Goal: Task Accomplishment & Management: Manage account settings

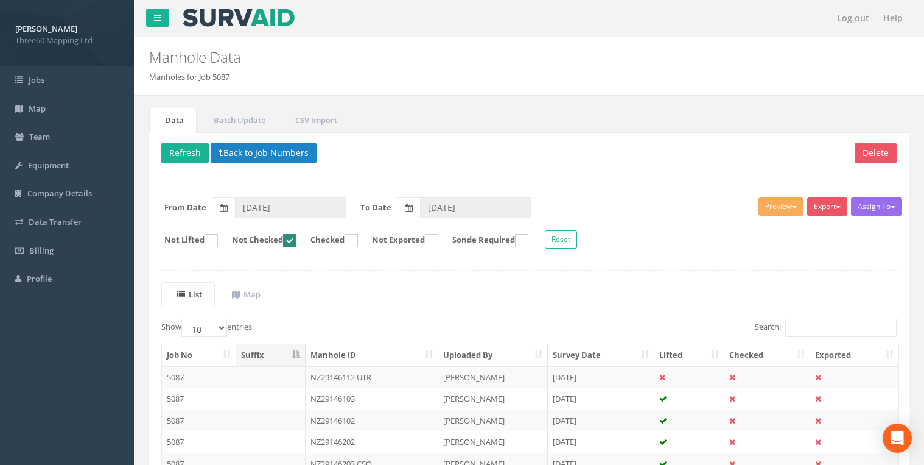
scroll to position [104, 0]
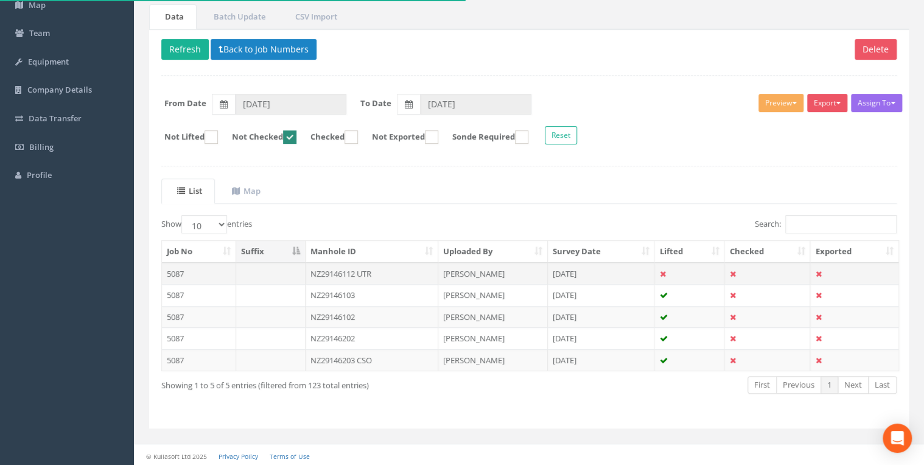
click at [342, 270] on td "NZ29146112 UTR" at bounding box center [372, 273] width 133 height 22
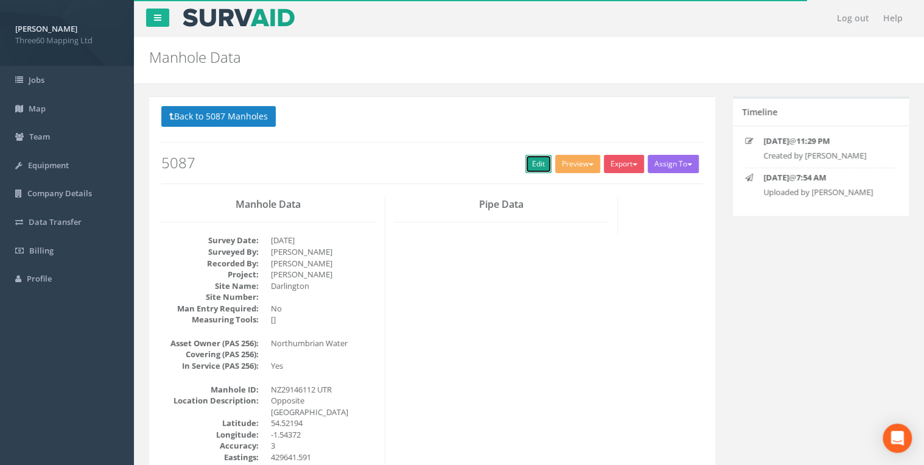
click at [529, 170] on link "Edit" at bounding box center [538, 164] width 26 height 18
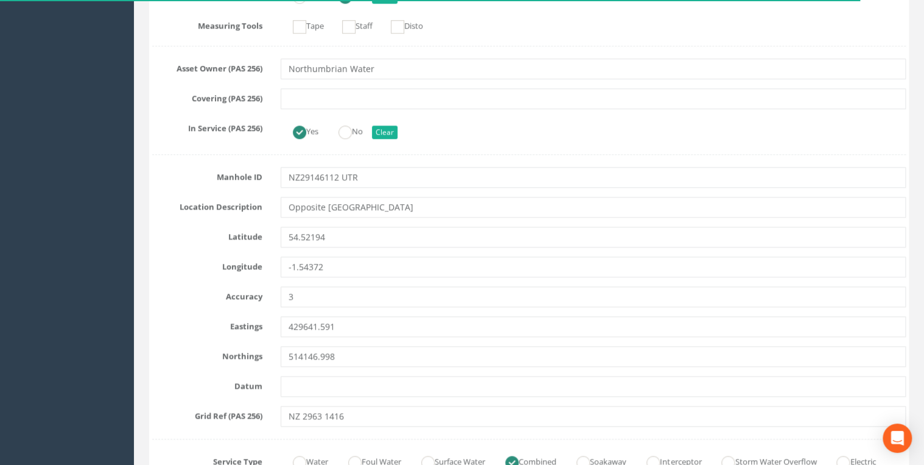
scroll to position [454, 0]
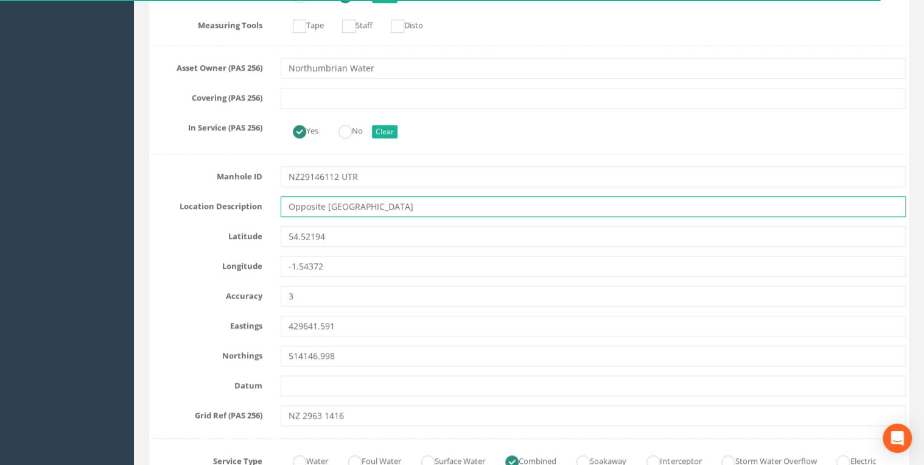
drag, startPoint x: 426, startPoint y: 208, endPoint x: 207, endPoint y: 214, distance: 219.3
click at [208, 214] on div "Location Description Opposite [GEOGRAPHIC_DATA]" at bounding box center [529, 206] width 772 height 21
click at [453, 200] on input "Opposite [GEOGRAPHIC_DATA]" at bounding box center [593, 206] width 625 height 21
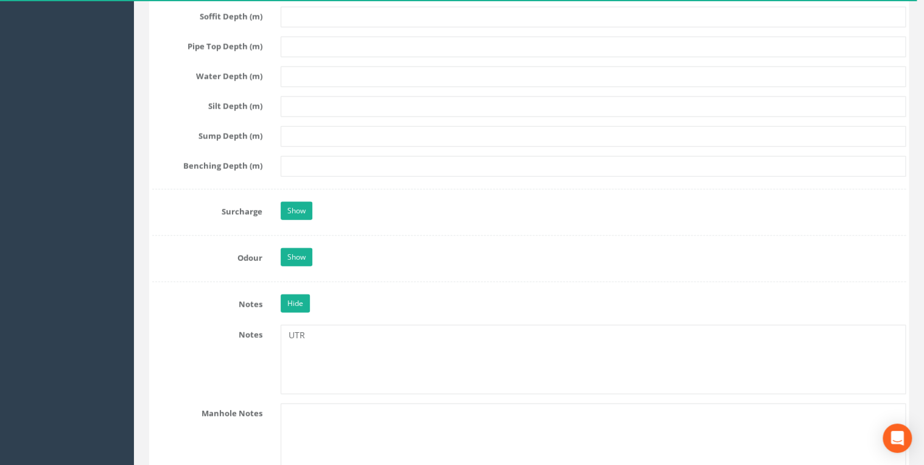
scroll to position [1818, 0]
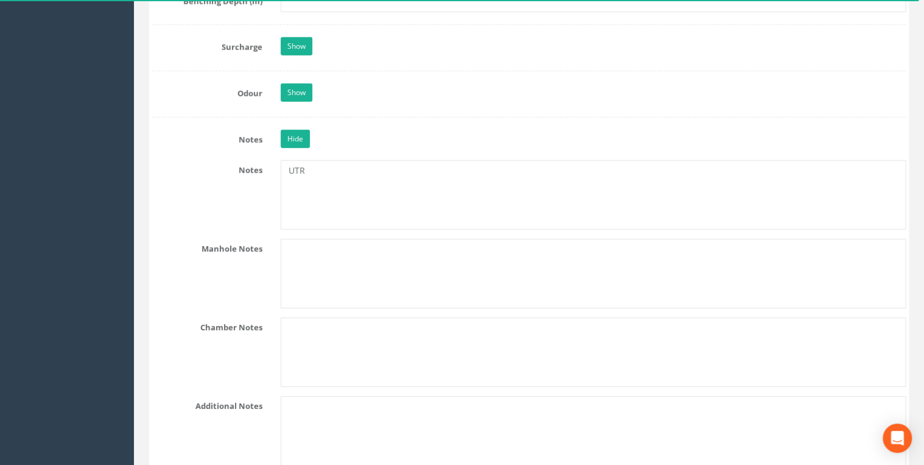
click at [292, 51] on div "Show" at bounding box center [594, 47] width 644 height 21
click at [290, 50] on div "Show" at bounding box center [594, 47] width 644 height 21
click at [290, 50] on link "Show" at bounding box center [297, 46] width 32 height 18
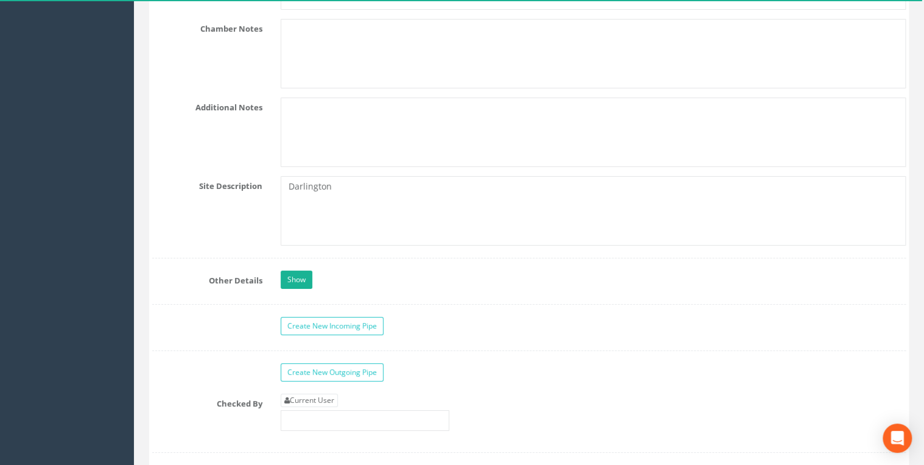
scroll to position [2338, 0]
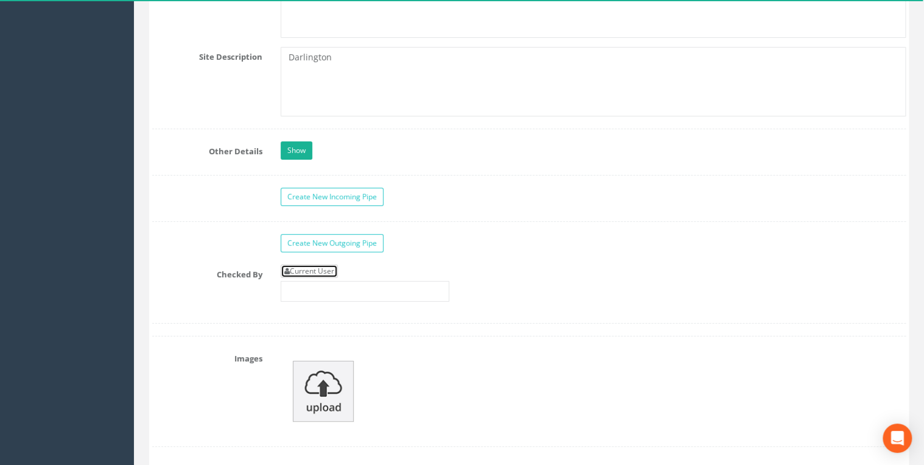
click at [323, 264] on link "Current User" at bounding box center [309, 270] width 57 height 13
type input "[PERSON_NAME]"
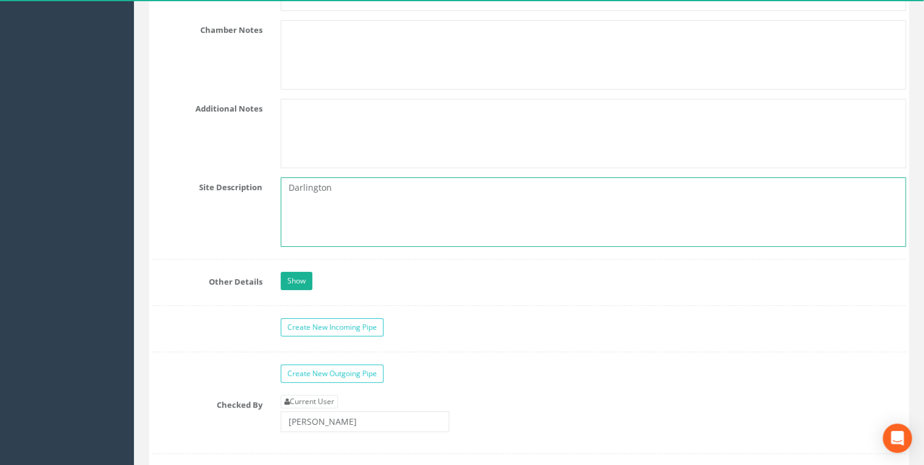
drag, startPoint x: 353, startPoint y: 186, endPoint x: 192, endPoint y: 194, distance: 161.5
click at [192, 194] on div "Site Description [GEOGRAPHIC_DATA]" at bounding box center [529, 211] width 772 height 69
paste textarea "Opposite [GEOGRAPHIC_DATA]"
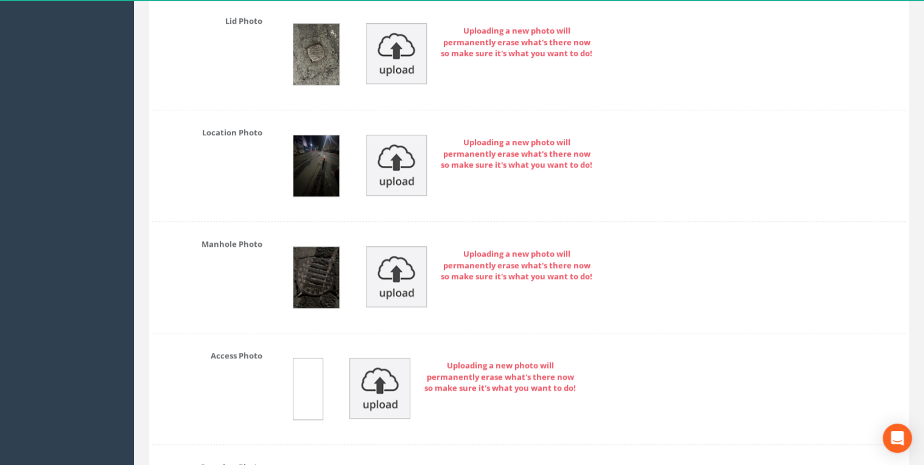
scroll to position [2792, 0]
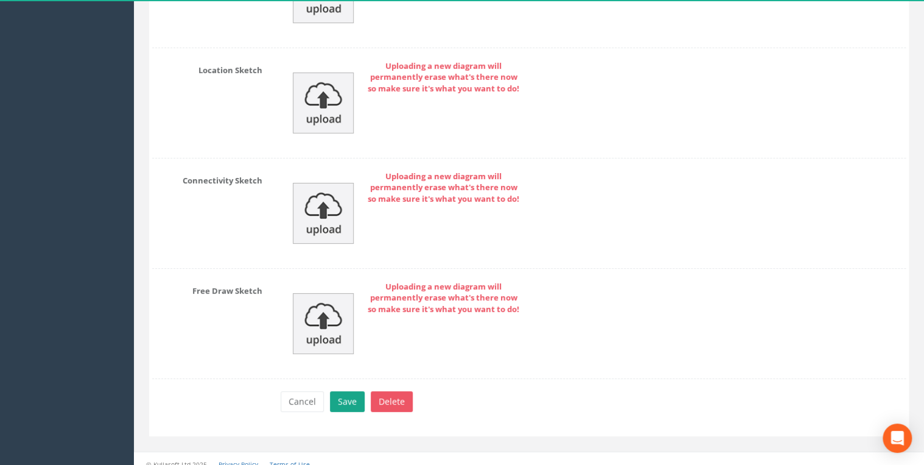
type textarea "Opposite [GEOGRAPHIC_DATA]"
click at [348, 393] on button "Save" at bounding box center [347, 401] width 35 height 21
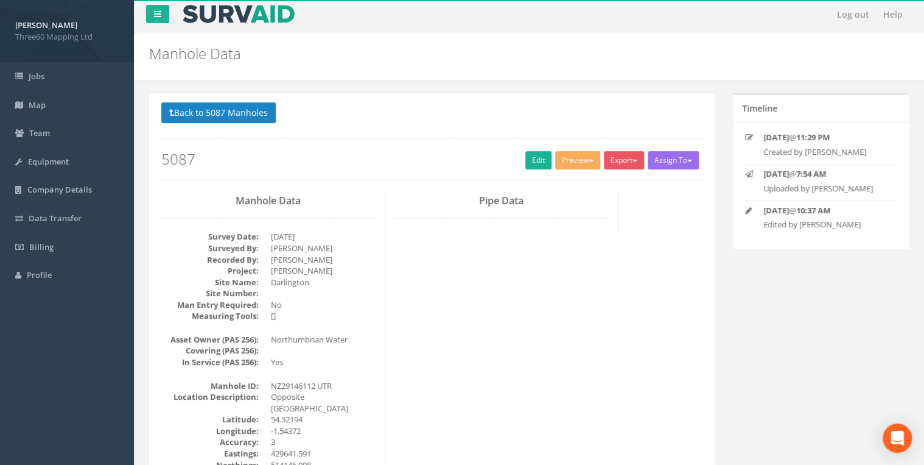
scroll to position [0, 0]
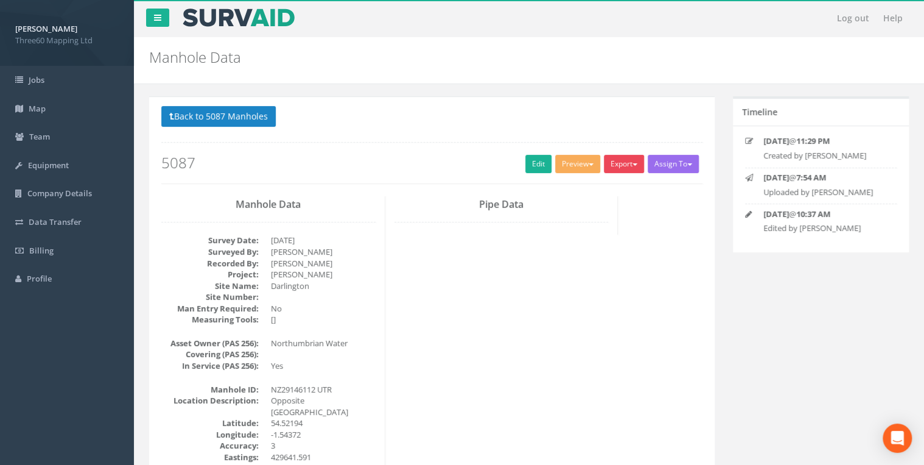
click at [627, 161] on button "Export" at bounding box center [624, 164] width 40 height 18
click at [602, 183] on link "360 Manhole" at bounding box center [599, 189] width 93 height 19
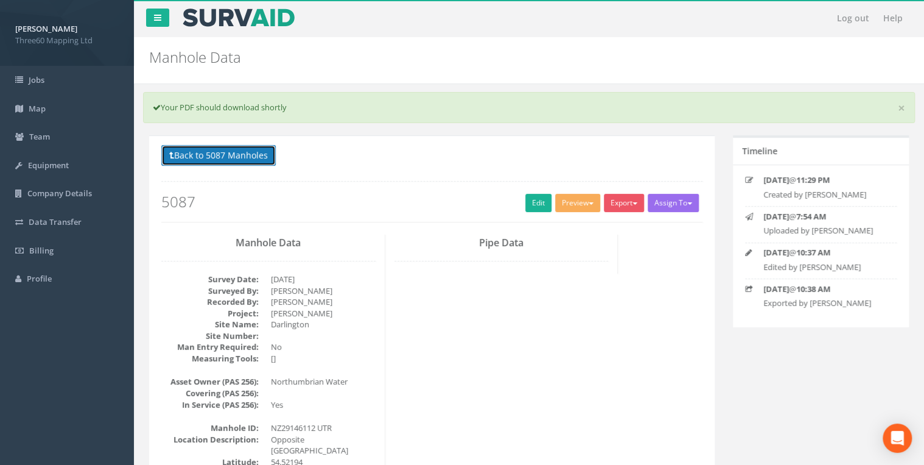
click at [267, 153] on button "Back to 5087 Manholes" at bounding box center [218, 155] width 114 height 21
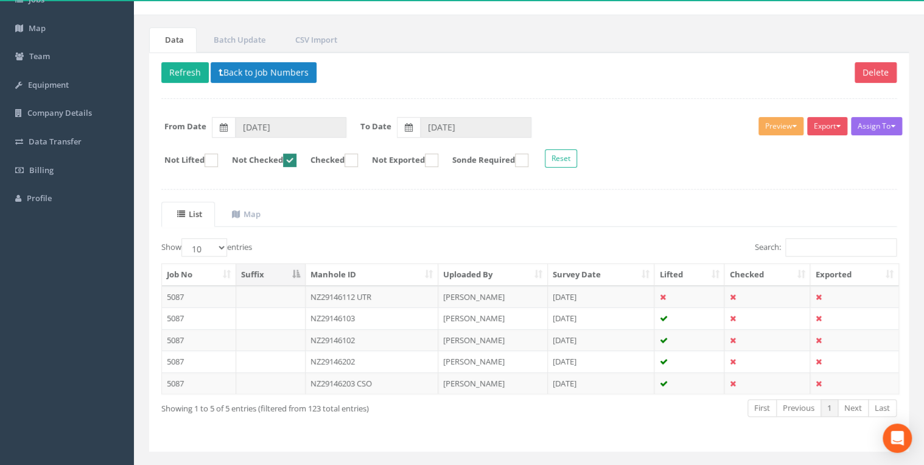
scroll to position [104, 0]
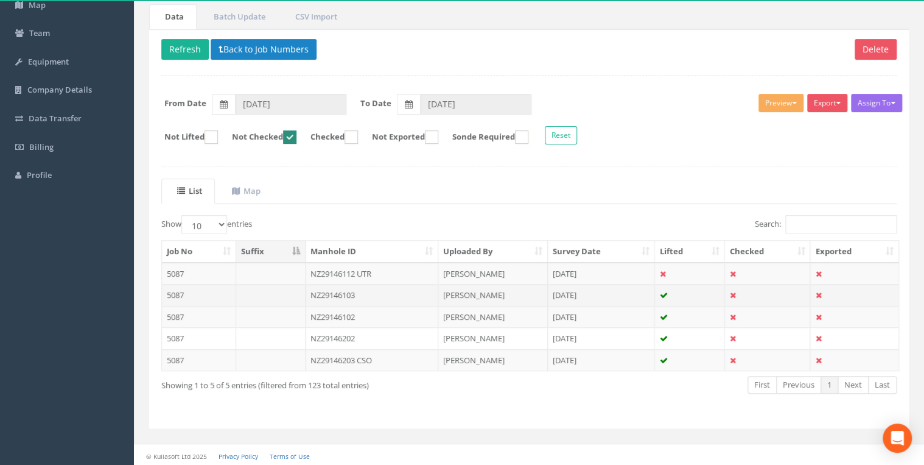
click at [348, 295] on td "NZ29146103" at bounding box center [372, 295] width 133 height 22
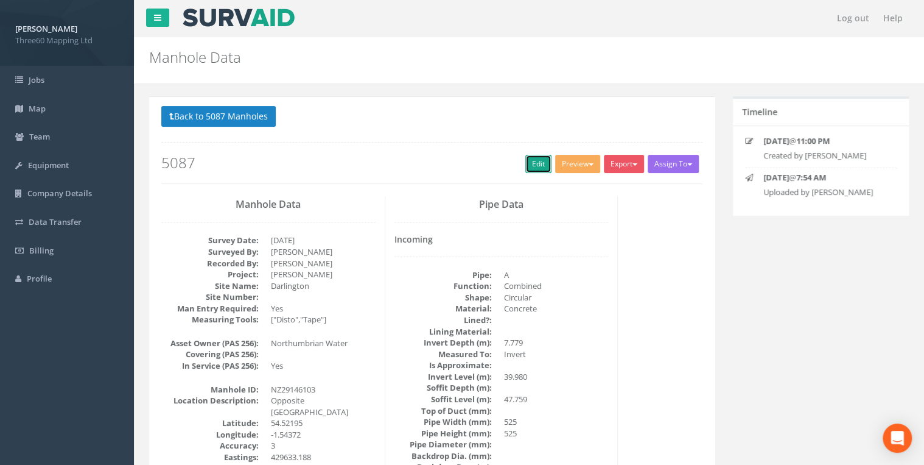
click at [538, 164] on link "Edit" at bounding box center [538, 164] width 26 height 18
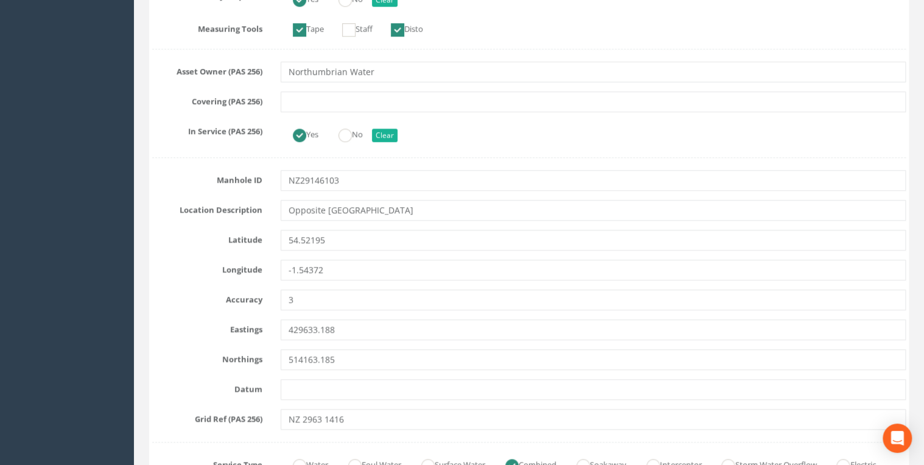
scroll to position [454, 0]
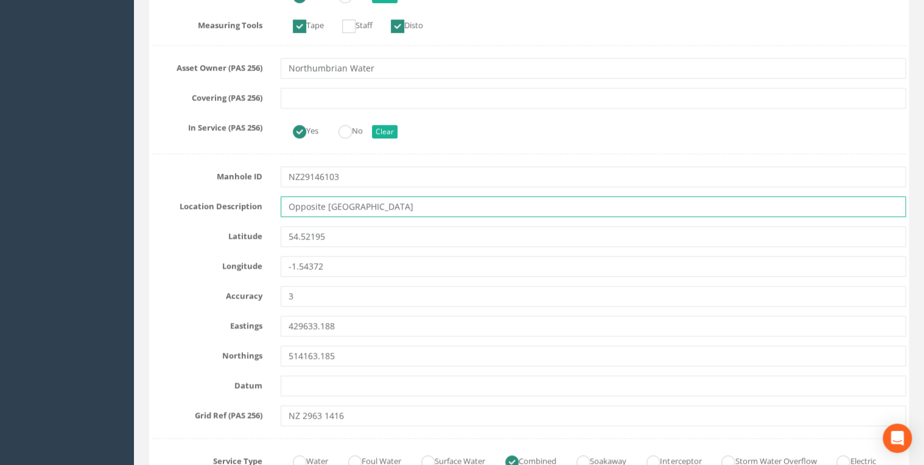
drag, startPoint x: 429, startPoint y: 202, endPoint x: 220, endPoint y: 211, distance: 209.0
click at [220, 211] on div "Location Description Opposite [GEOGRAPHIC_DATA]" at bounding box center [529, 206] width 772 height 21
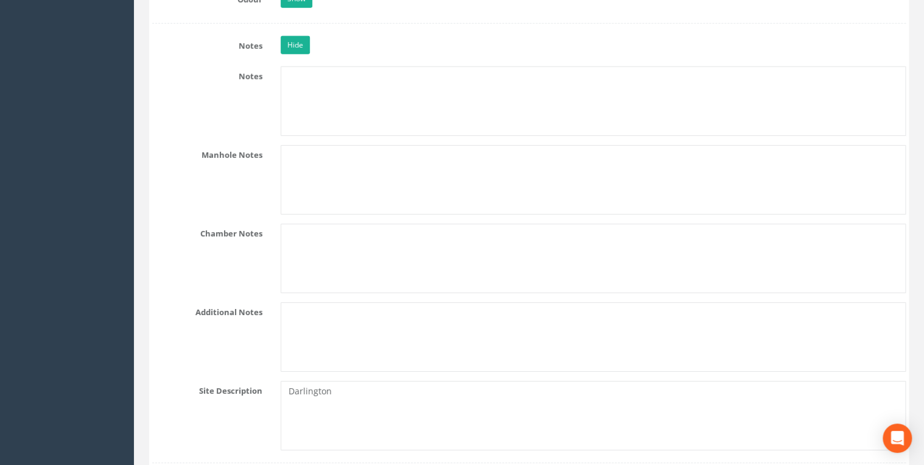
scroll to position [2013, 0]
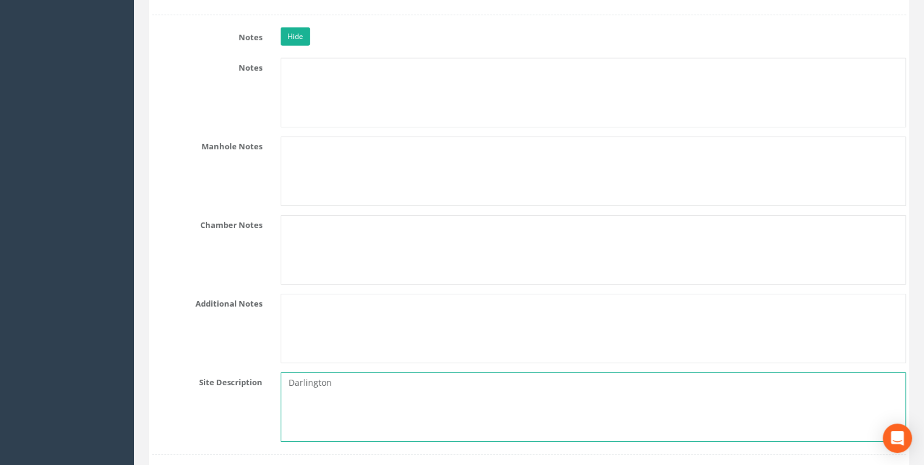
drag, startPoint x: 334, startPoint y: 384, endPoint x: 270, endPoint y: 379, distance: 63.5
click at [270, 379] on div "Site Description [GEOGRAPHIC_DATA]" at bounding box center [529, 406] width 772 height 69
paste textarea "Opposite [GEOGRAPHIC_DATA]"
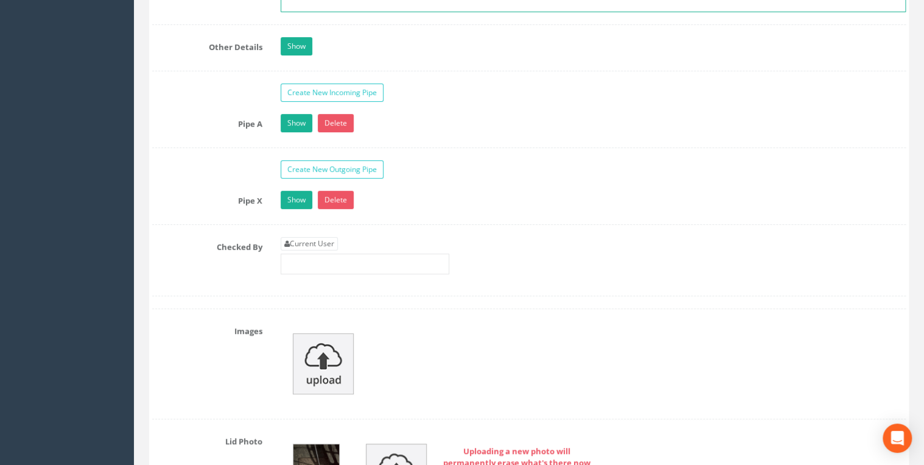
scroll to position [2468, 0]
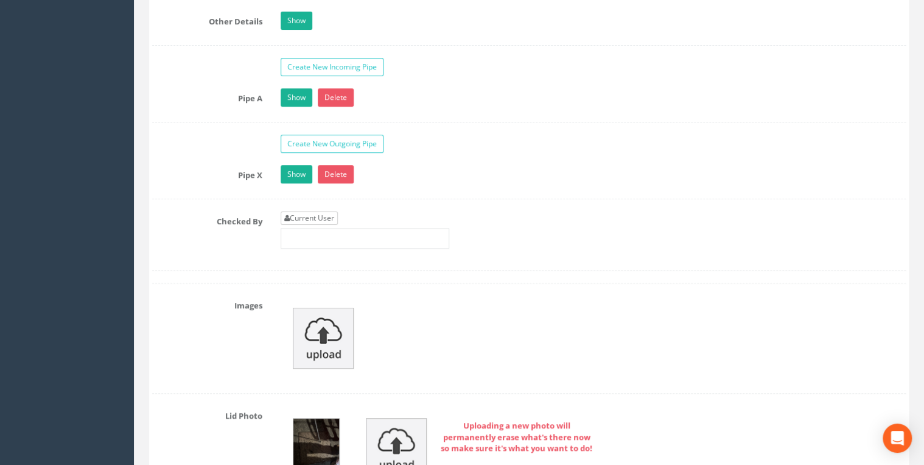
type textarea "Opposite [GEOGRAPHIC_DATA]"
click at [325, 211] on link "Current User" at bounding box center [309, 217] width 57 height 13
type input "[PERSON_NAME]"
click at [307, 94] on link "Show" at bounding box center [297, 97] width 32 height 18
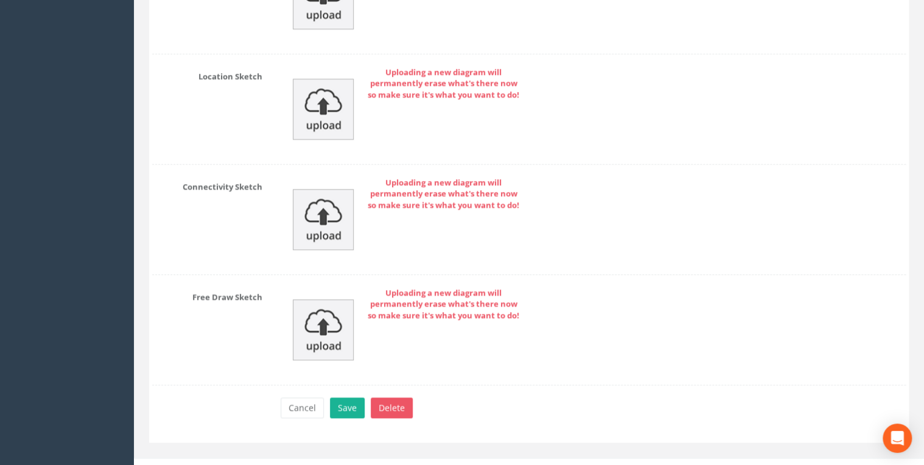
scroll to position [5268, 0]
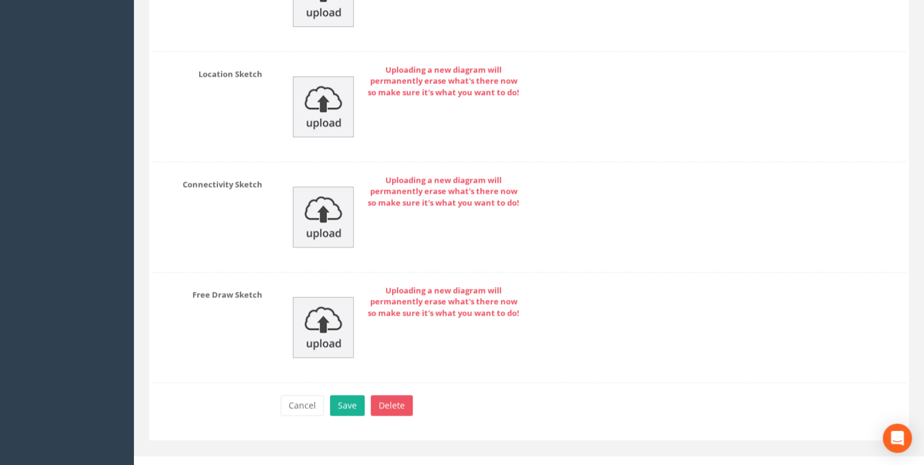
click at [364, 395] on div "Cancel Save Delete" at bounding box center [594, 407] width 644 height 24
click at [355, 395] on button "Save" at bounding box center [347, 405] width 35 height 21
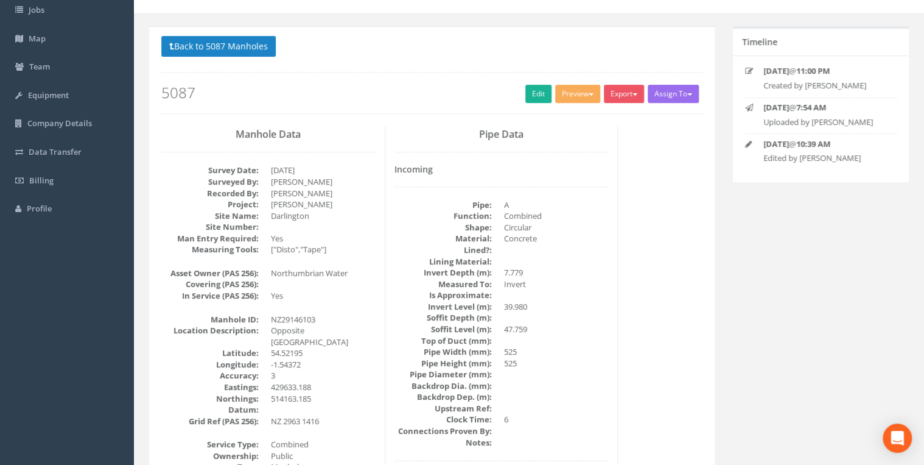
scroll to position [0, 0]
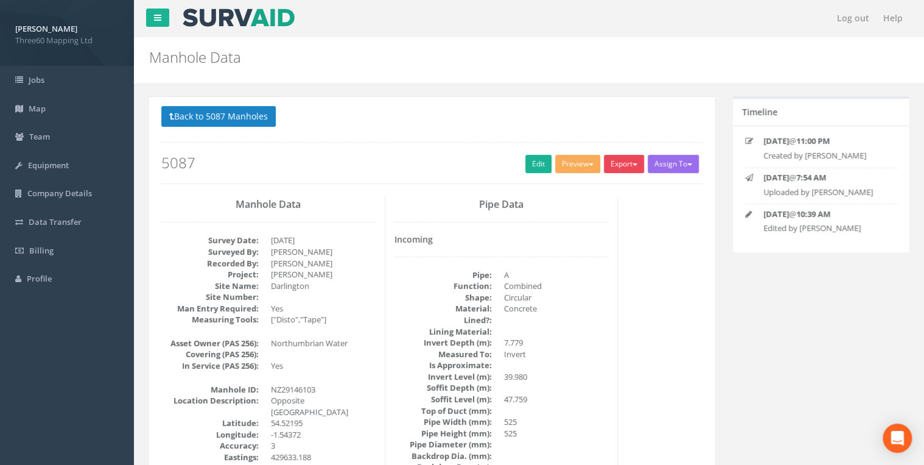
click at [612, 171] on button "Export" at bounding box center [624, 164] width 40 height 18
click at [601, 189] on link "360 Manhole" at bounding box center [599, 189] width 93 height 19
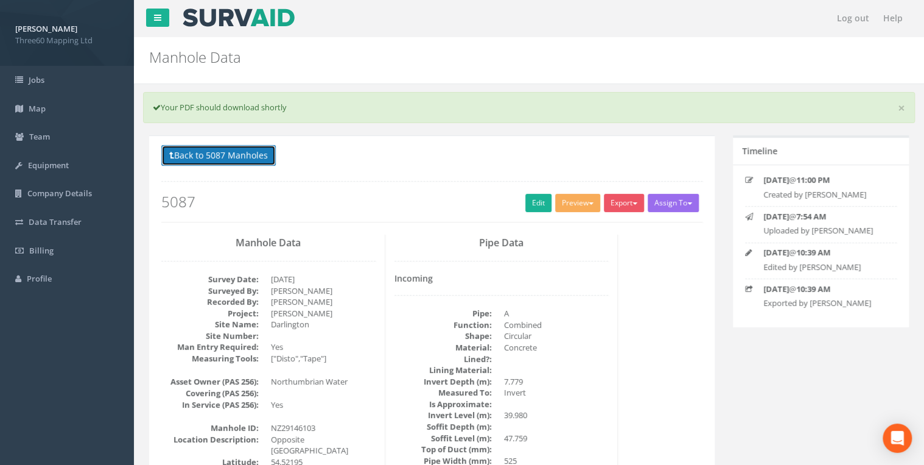
click at [258, 161] on button "Back to 5087 Manholes" at bounding box center [218, 155] width 114 height 21
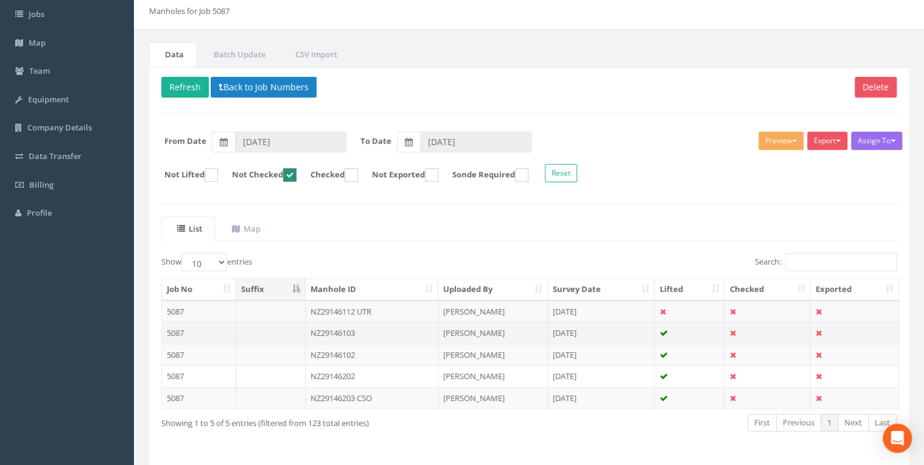
scroll to position [104, 0]
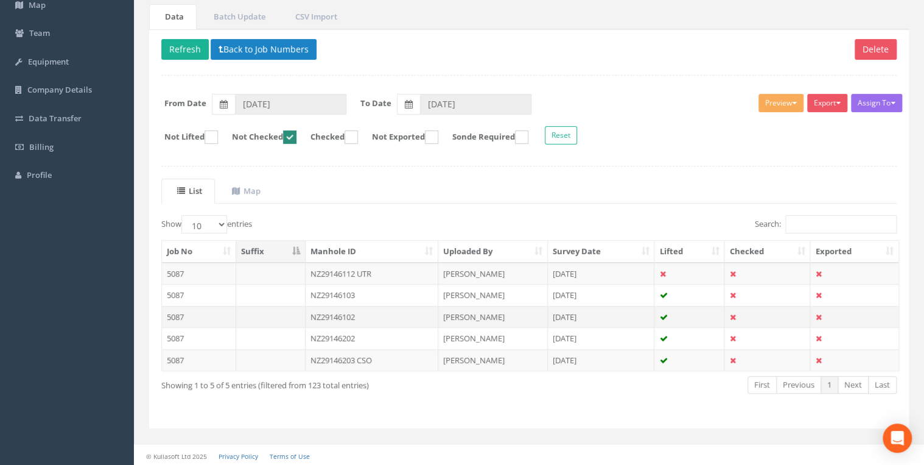
click at [357, 311] on td "NZ29146102" at bounding box center [372, 317] width 133 height 22
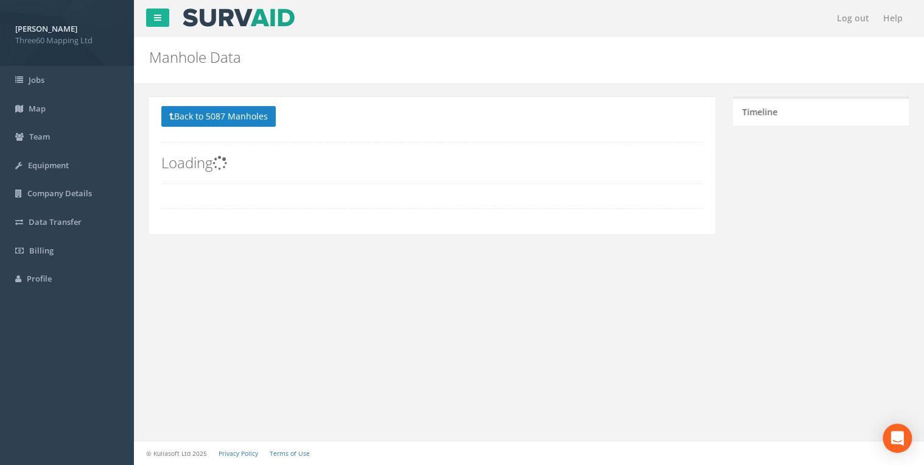
scroll to position [0, 0]
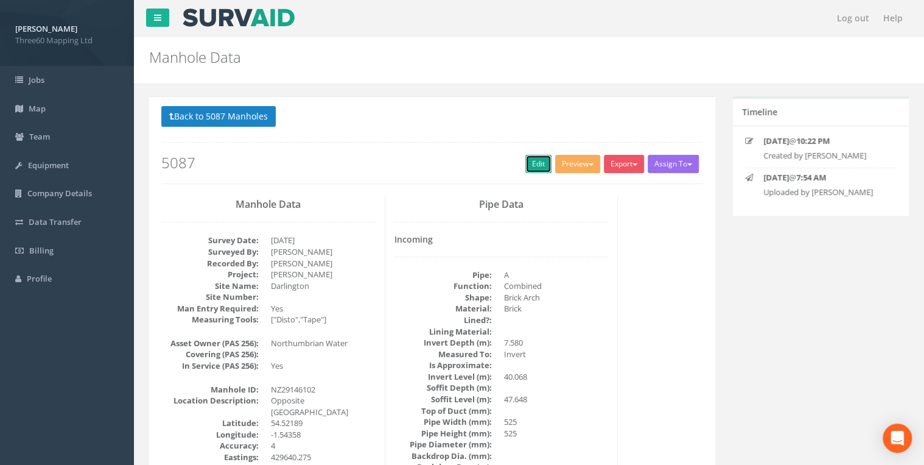
click at [539, 157] on link "Edit" at bounding box center [538, 164] width 26 height 18
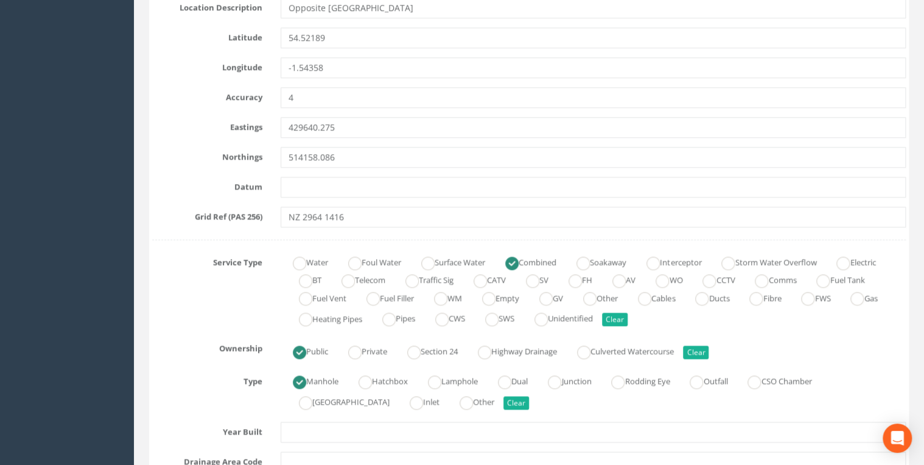
scroll to position [519, 0]
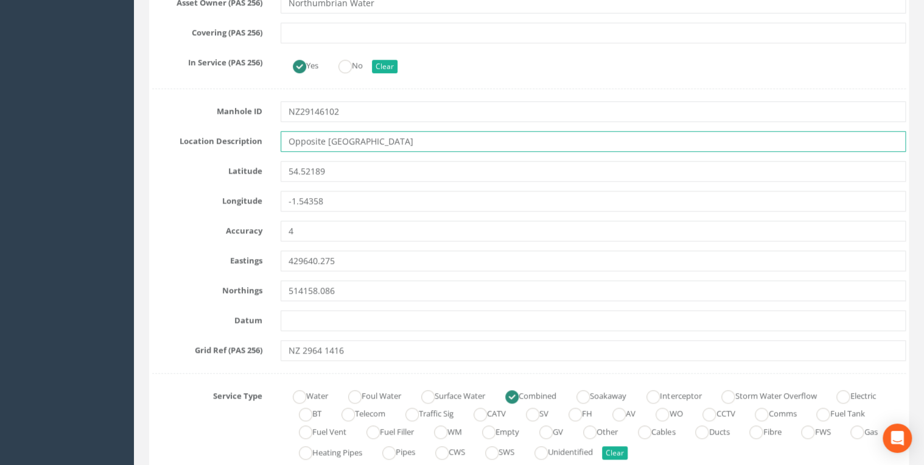
drag, startPoint x: 440, startPoint y: 143, endPoint x: 269, endPoint y: 158, distance: 171.2
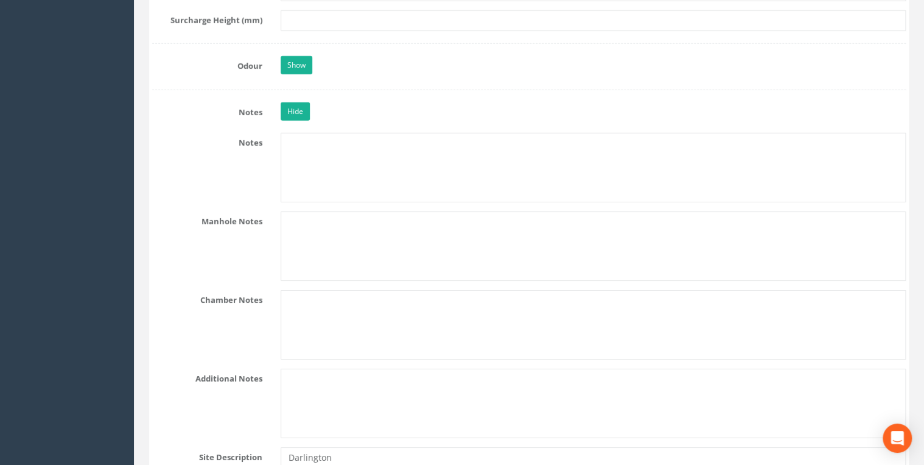
scroll to position [2078, 0]
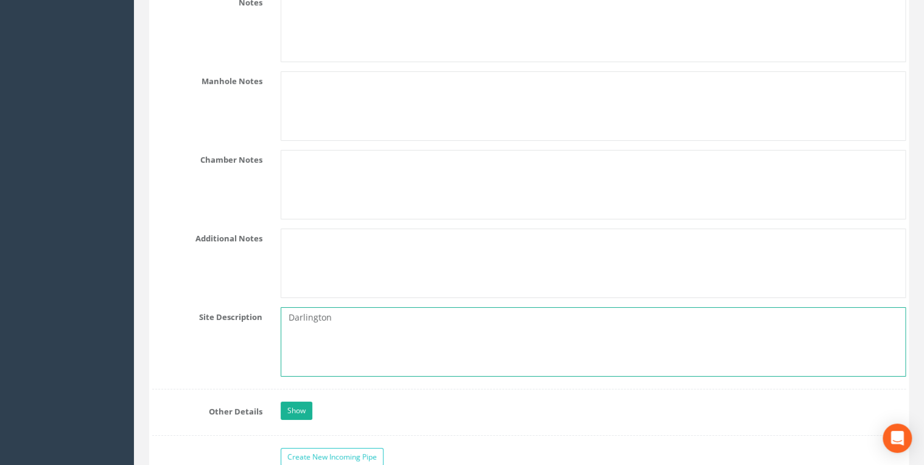
drag, startPoint x: 309, startPoint y: 312, endPoint x: 217, endPoint y: 312, distance: 92.6
click at [217, 312] on div "Site Description [GEOGRAPHIC_DATA]" at bounding box center [529, 341] width 772 height 69
paste textarea "Opposite [GEOGRAPHIC_DATA]"
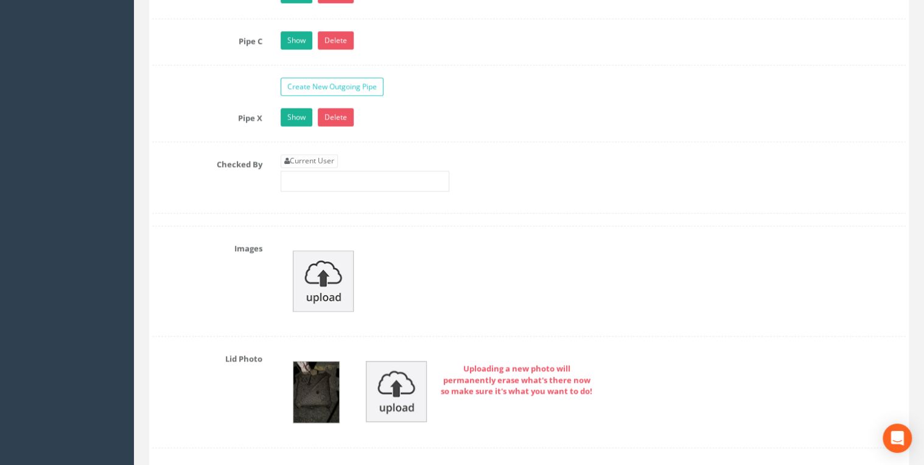
scroll to position [3312, 0]
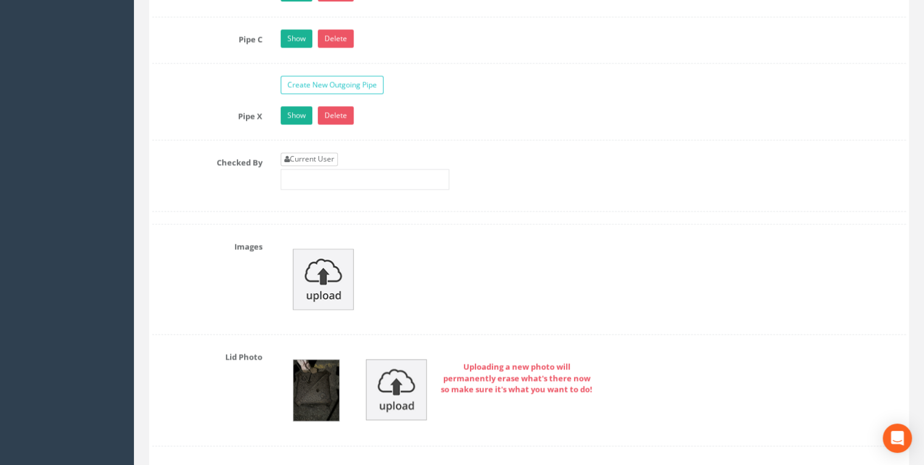
type textarea "Opposite [GEOGRAPHIC_DATA]"
click at [321, 152] on link "Current User" at bounding box center [309, 158] width 57 height 13
type input "[PERSON_NAME]"
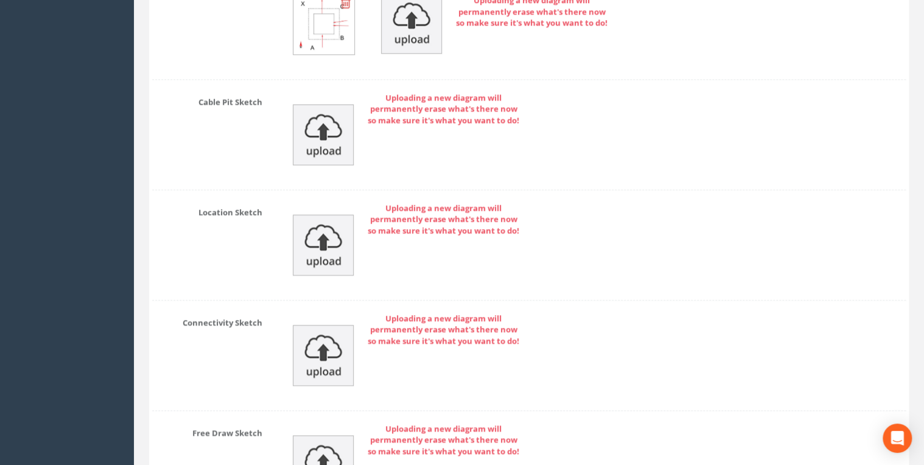
scroll to position [5325, 0]
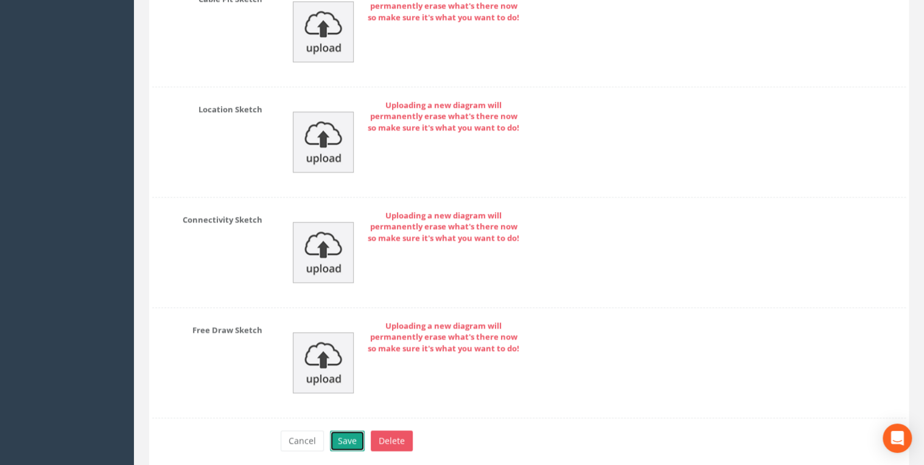
click at [355, 430] on button "Save" at bounding box center [347, 440] width 35 height 21
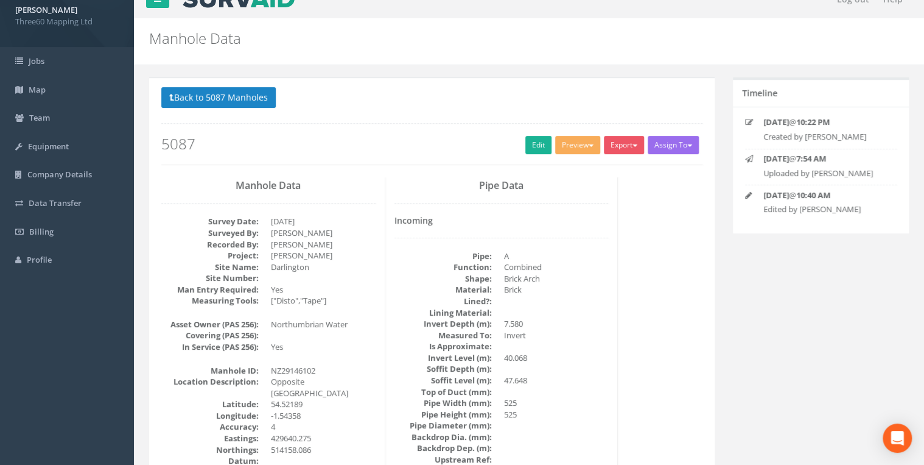
scroll to position [0, 0]
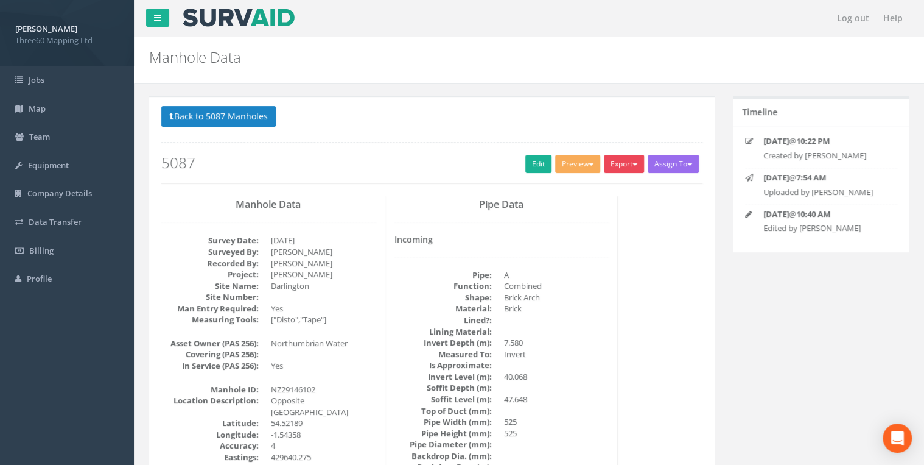
click at [627, 166] on button "Export" at bounding box center [624, 164] width 40 height 18
click at [604, 184] on link "360 Manhole" at bounding box center [599, 189] width 93 height 19
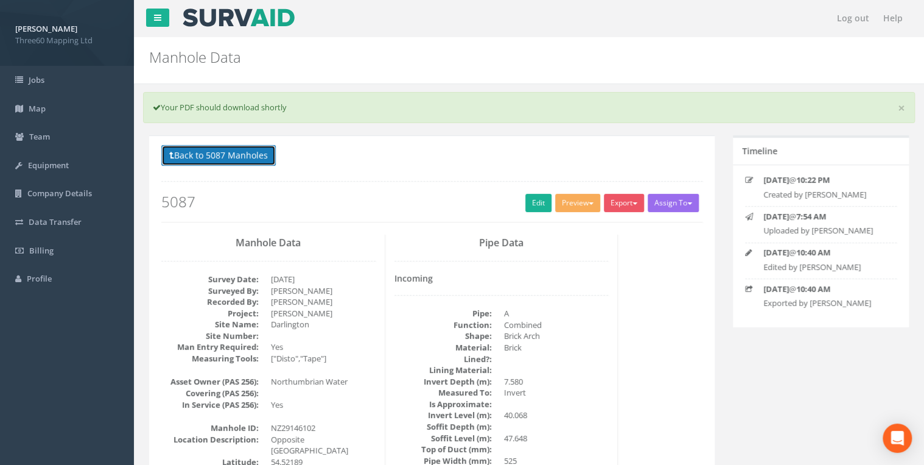
click at [244, 156] on button "Back to 5087 Manholes" at bounding box center [218, 155] width 114 height 21
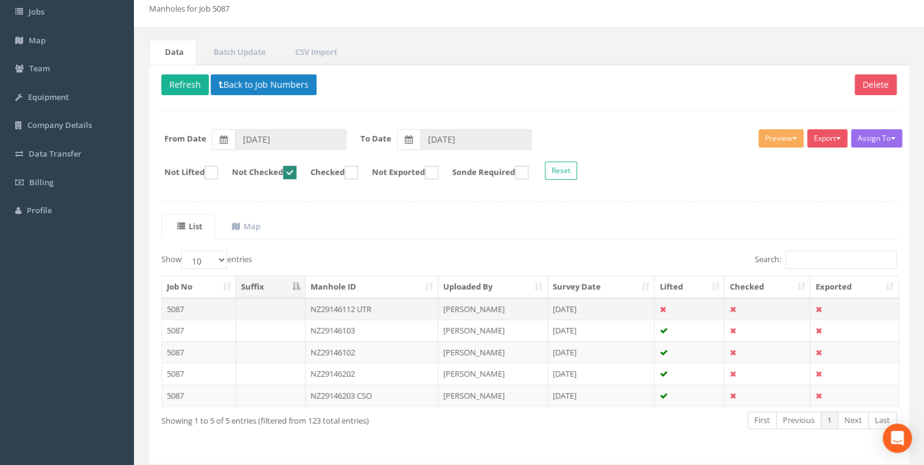
scroll to position [104, 0]
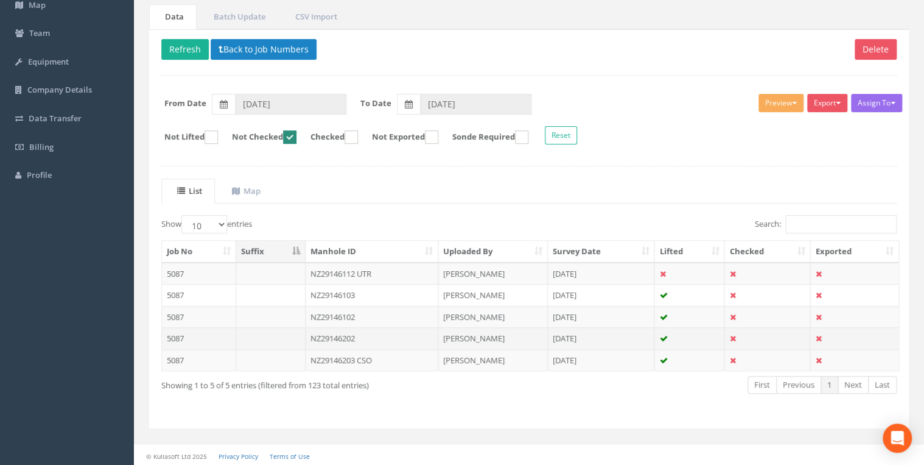
click at [336, 336] on td "NZ29146202" at bounding box center [372, 338] width 133 height 22
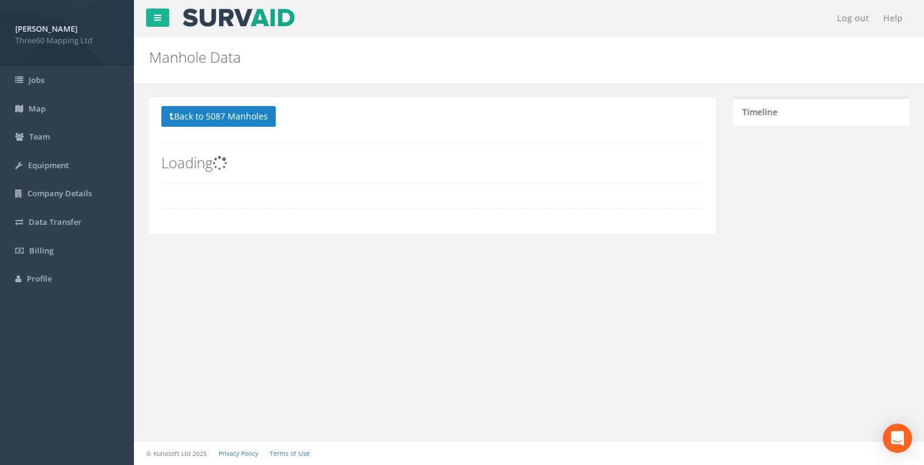
scroll to position [0, 0]
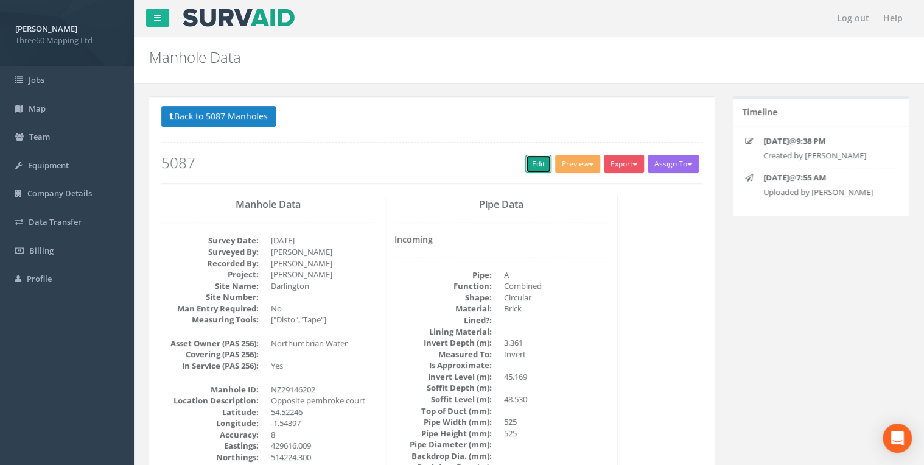
click at [525, 165] on link "Edit" at bounding box center [538, 164] width 26 height 18
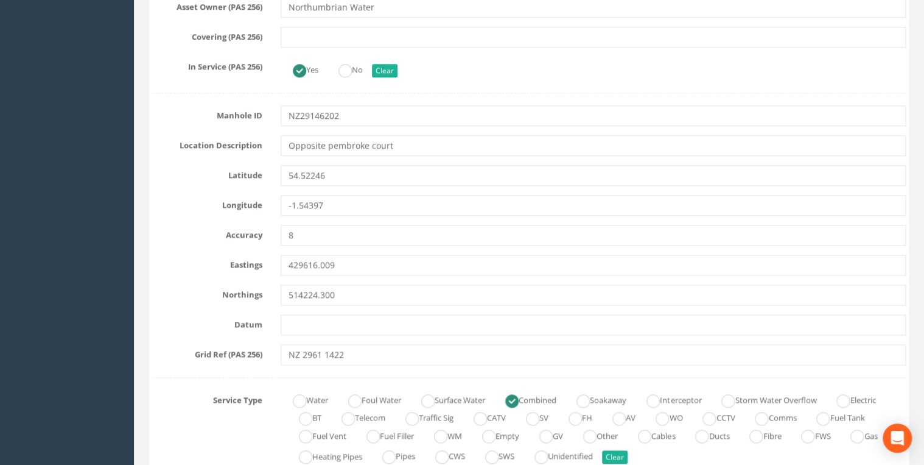
scroll to position [519, 0]
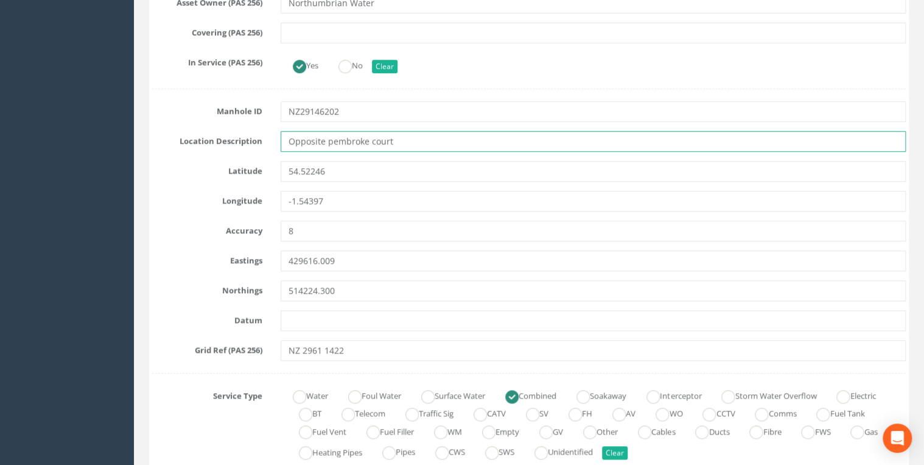
drag, startPoint x: 398, startPoint y: 136, endPoint x: 228, endPoint y: 153, distance: 170.7
click at [419, 147] on input "Opposite pembroke court" at bounding box center [593, 141] width 625 height 21
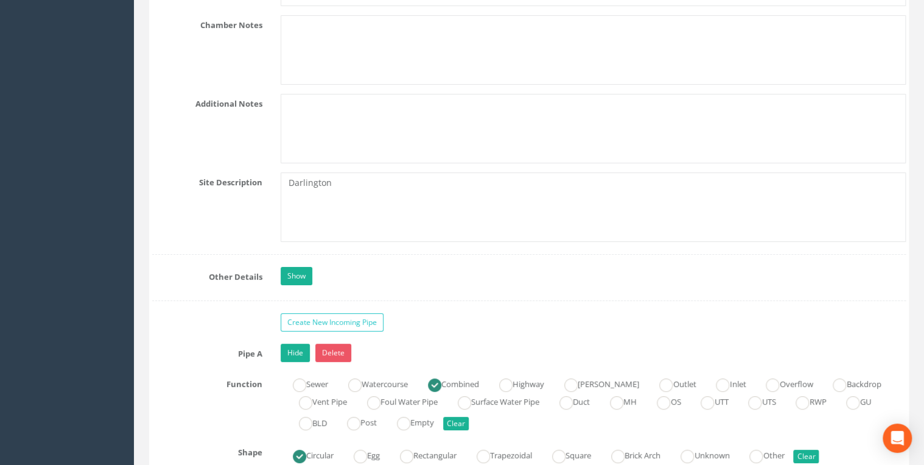
scroll to position [2338, 0]
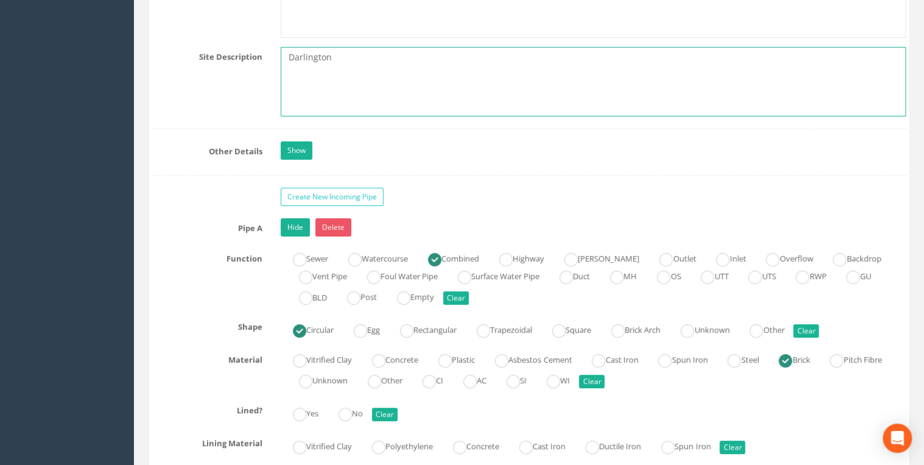
drag, startPoint x: 343, startPoint y: 64, endPoint x: 232, endPoint y: 60, distance: 110.9
click at [232, 60] on div "Site Description [GEOGRAPHIC_DATA]" at bounding box center [529, 81] width 772 height 69
paste textarea "Opposite pembroke court"
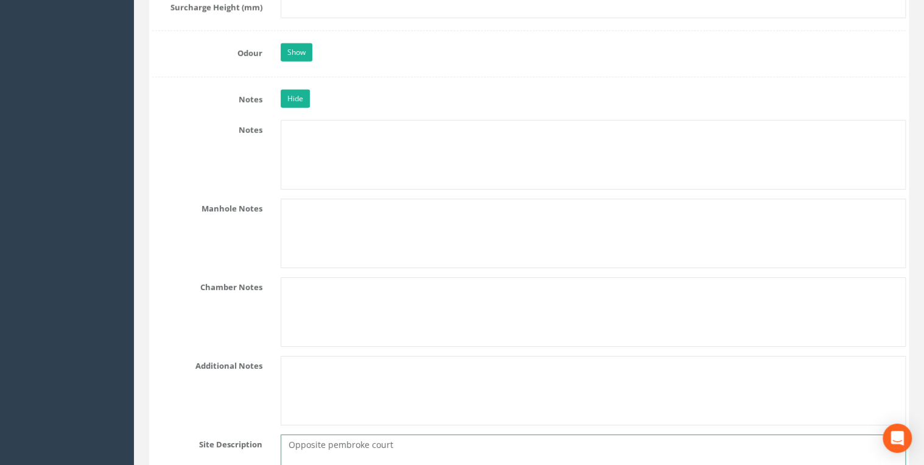
scroll to position [1883, 0]
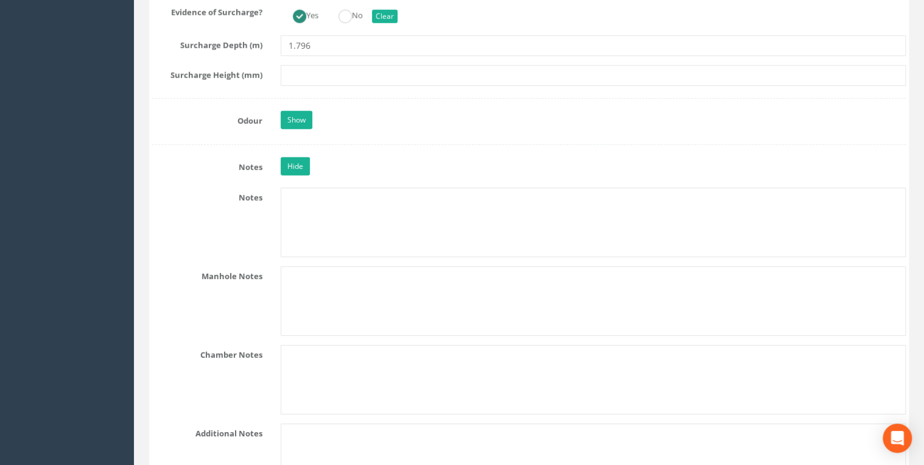
type textarea "Opposite pembroke court"
click at [302, 68] on input "text" at bounding box center [593, 75] width 625 height 21
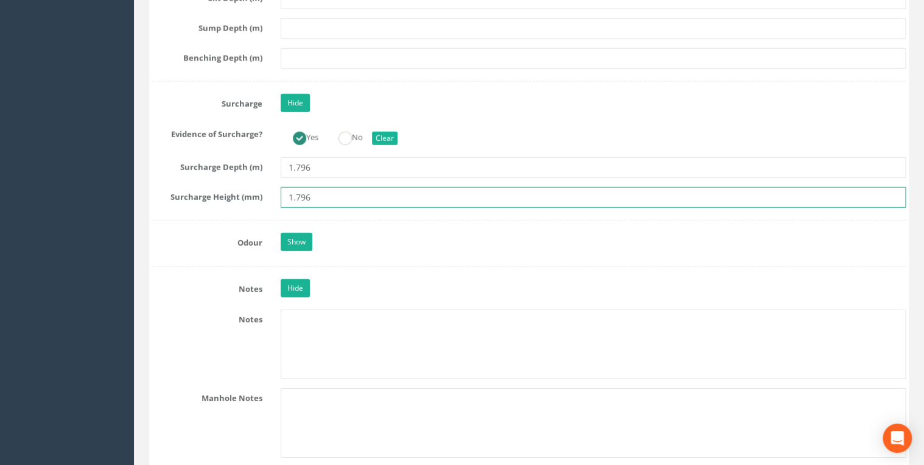
scroll to position [1688, 0]
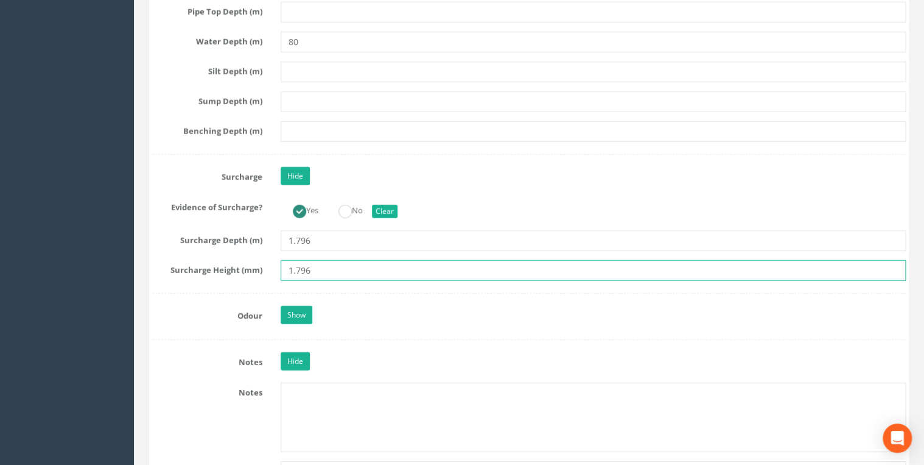
type input "1.796"
click at [349, 248] on div "Job Number 5087 Job Number Suffix Survey Date [DATE] Surveyed By [PERSON_NAME] …" at bounding box center [529, 133] width 754 height 3245
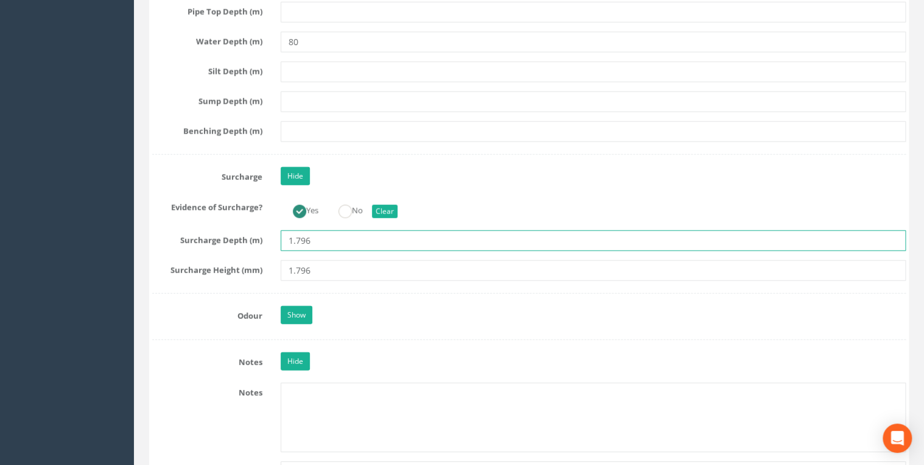
click at [338, 237] on input "1.796" at bounding box center [593, 240] width 625 height 21
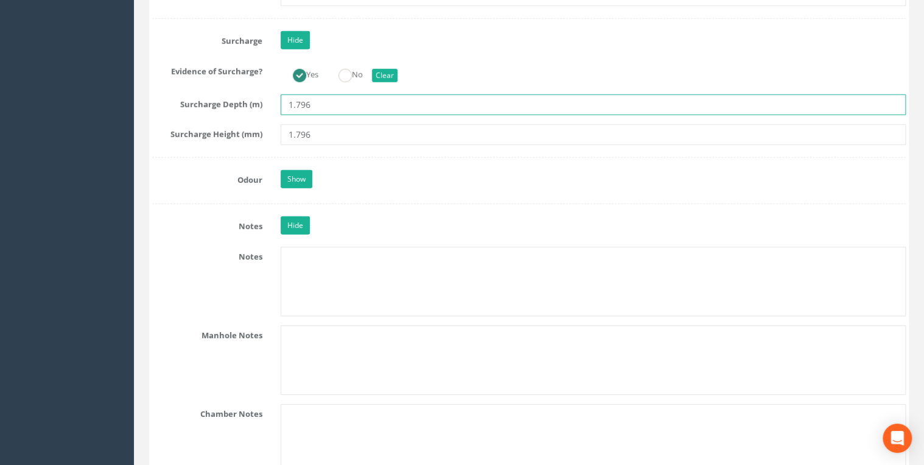
scroll to position [1761, 0]
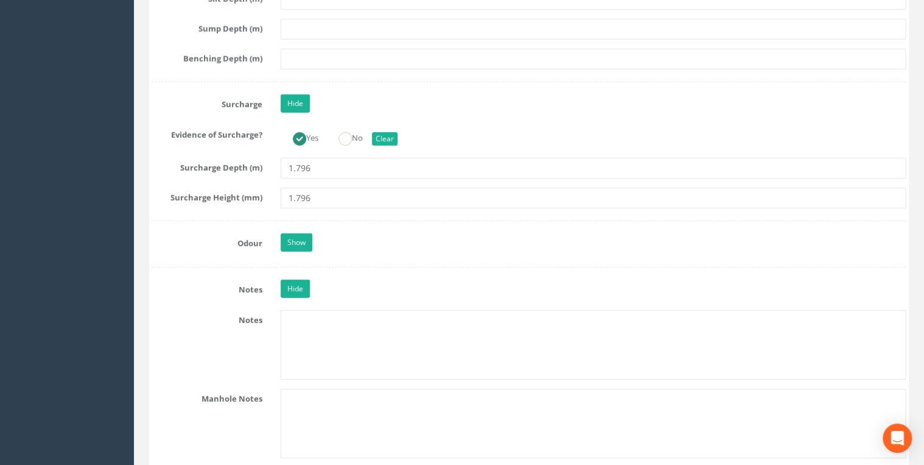
click at [358, 205] on div "Job Number 5087 Job Number Suffix Survey Date [DATE] Surveyed By [PERSON_NAME] …" at bounding box center [529, 60] width 754 height 3245
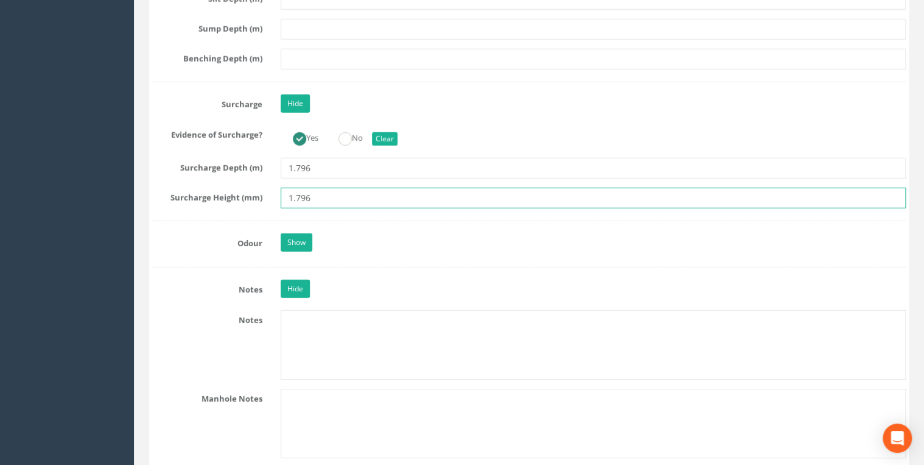
click at [354, 191] on input "1.796" at bounding box center [593, 198] width 625 height 21
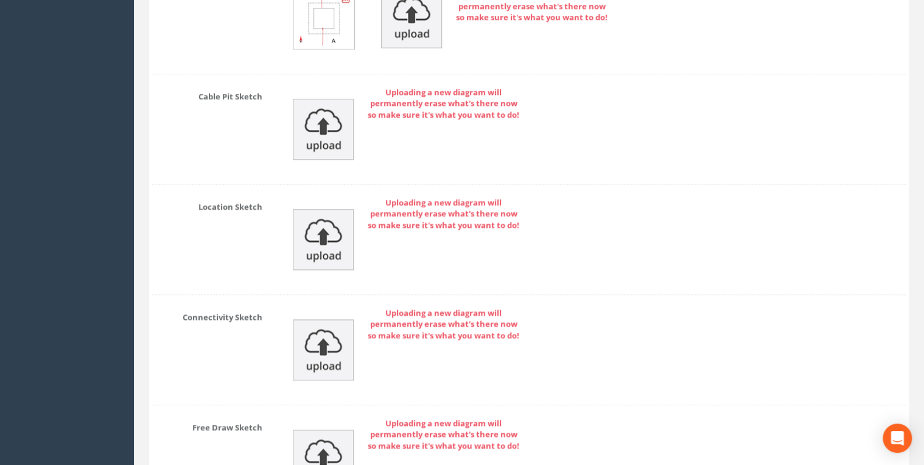
scroll to position [5204, 0]
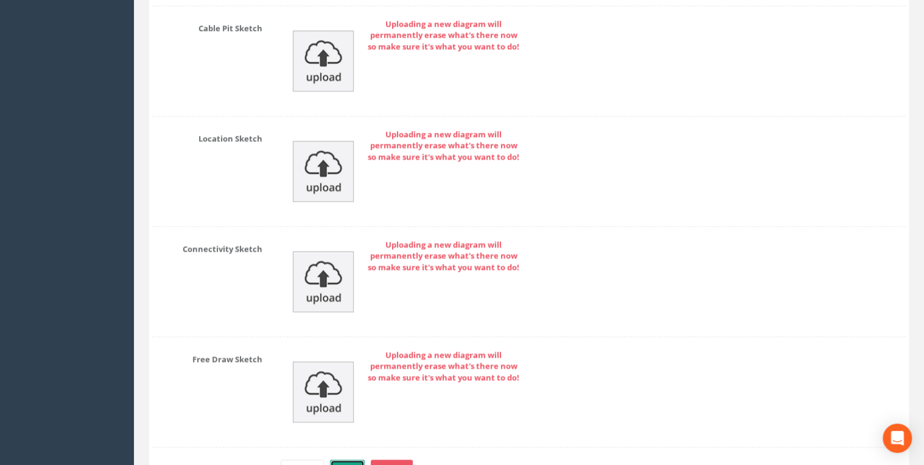
click at [346, 459] on button "Save" at bounding box center [347, 469] width 35 height 21
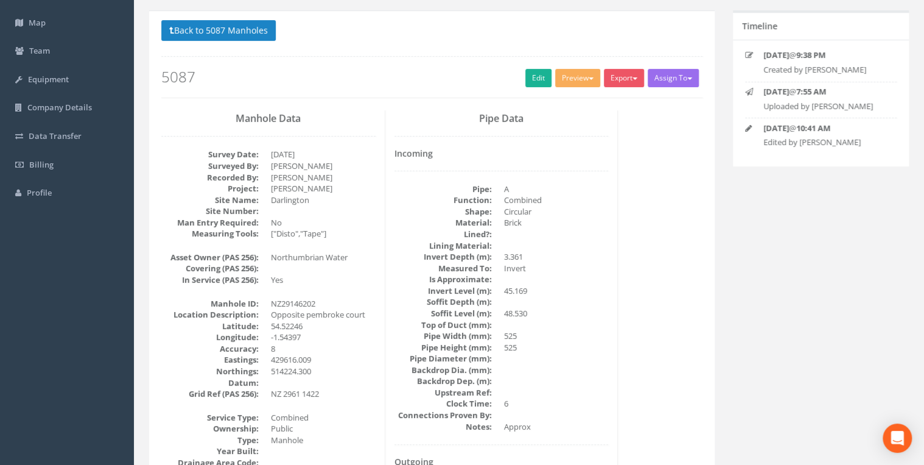
scroll to position [0, 0]
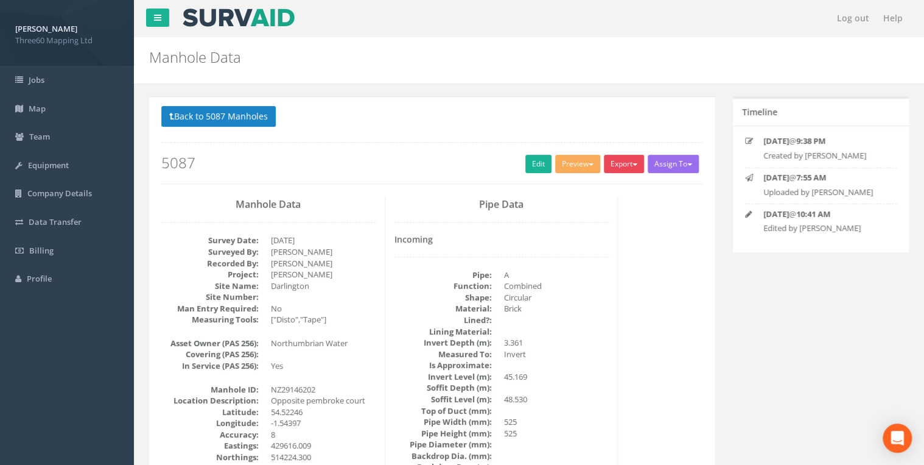
click at [611, 161] on button "Export" at bounding box center [624, 164] width 40 height 18
click at [589, 185] on link "360 Manhole" at bounding box center [599, 189] width 93 height 19
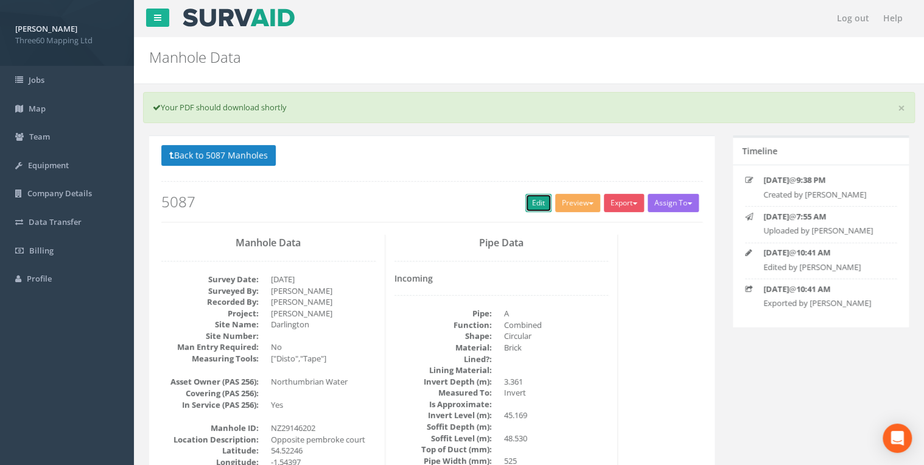
click at [532, 202] on link "Edit" at bounding box center [538, 203] width 26 height 18
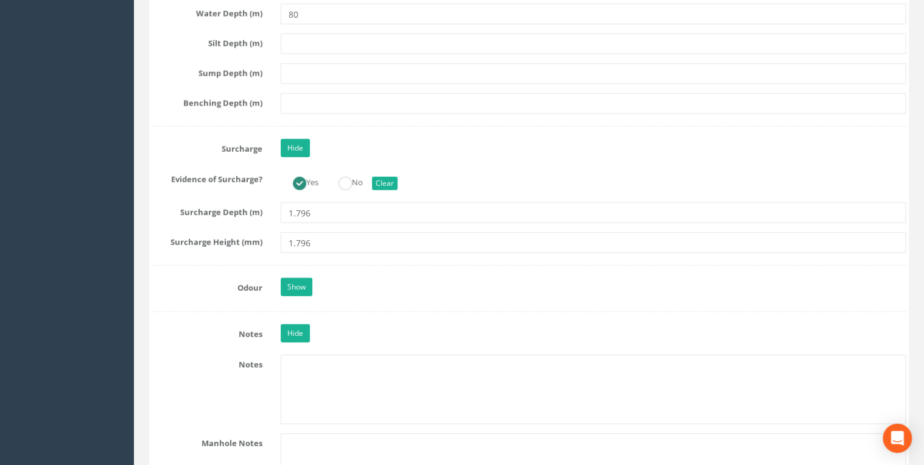
scroll to position [1883, 0]
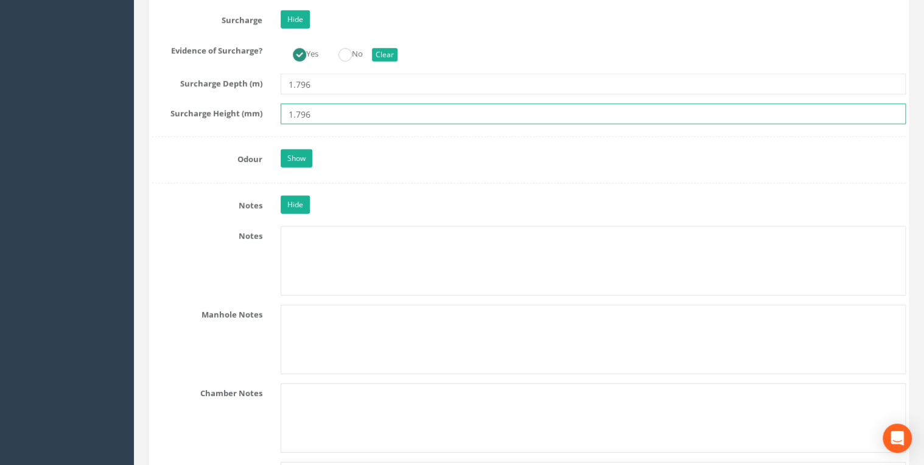
click at [298, 111] on input "1.796" at bounding box center [593, 114] width 625 height 21
type input "1796"
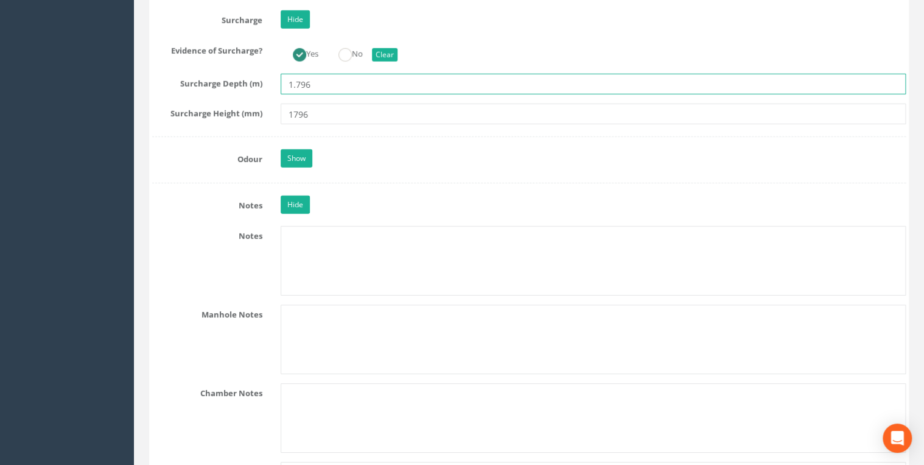
click at [296, 82] on input "1.796" at bounding box center [593, 84] width 625 height 21
type input "1796"
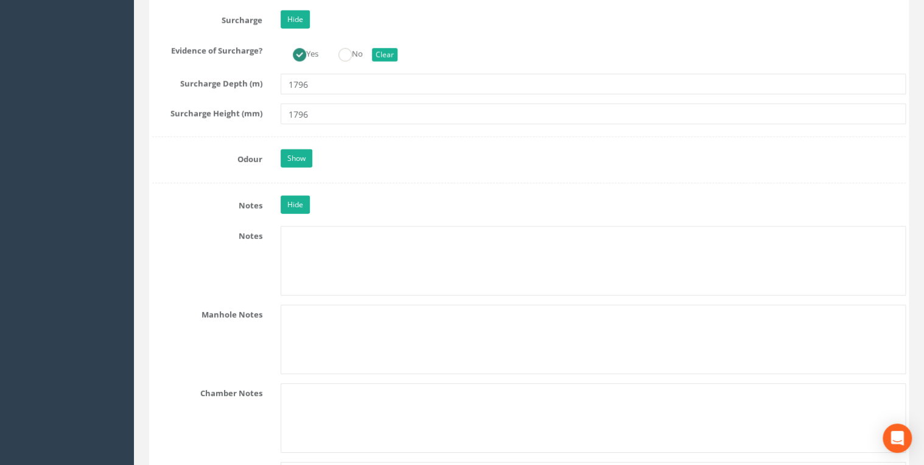
click at [360, 114] on input "1796" at bounding box center [593, 114] width 625 height 21
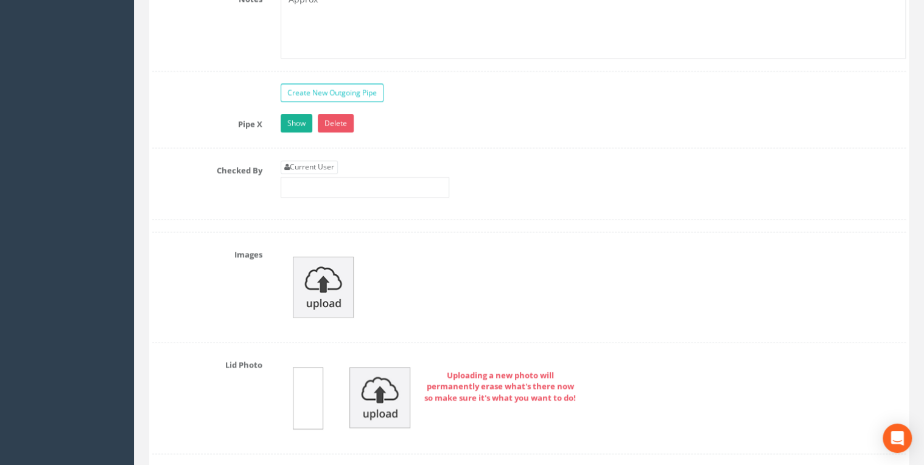
scroll to position [3247, 0]
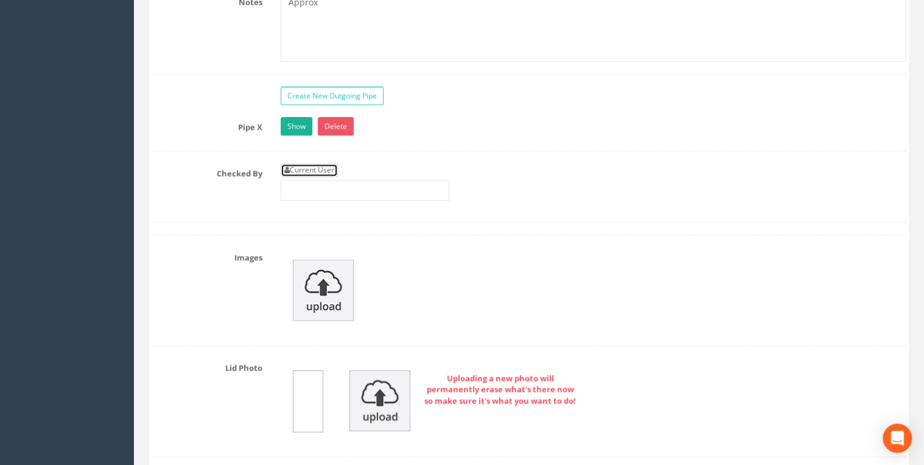
click at [327, 163] on link "Current User" at bounding box center [309, 169] width 57 height 13
type input "[PERSON_NAME]"
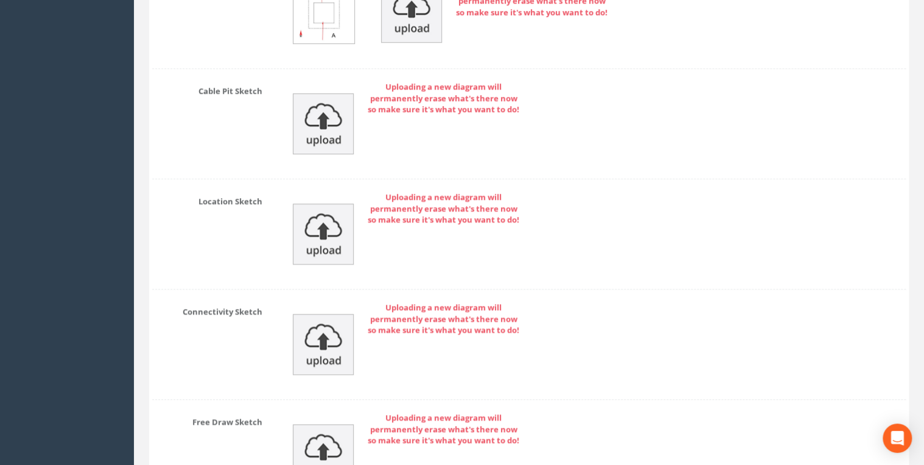
scroll to position [5307, 0]
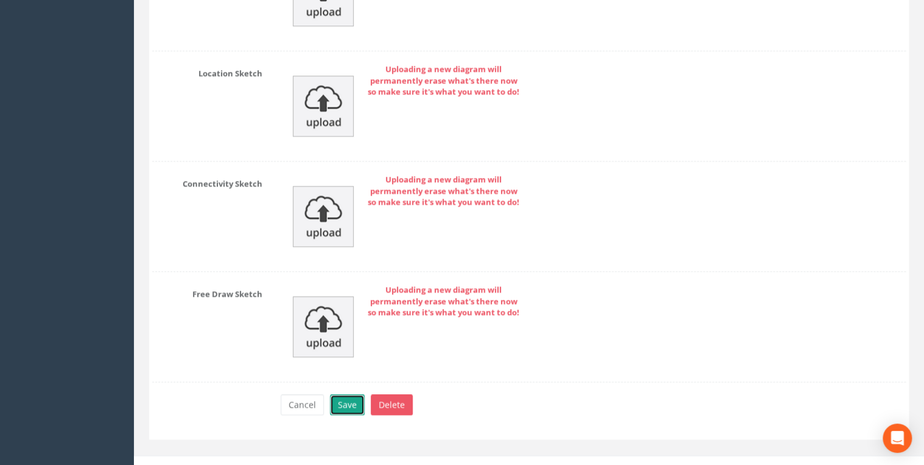
click at [360, 394] on button "Save" at bounding box center [347, 404] width 35 height 21
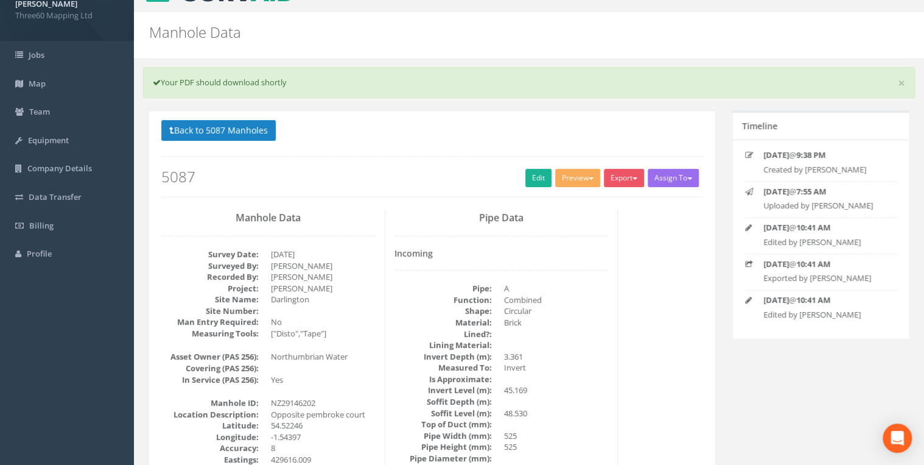
scroll to position [0, 0]
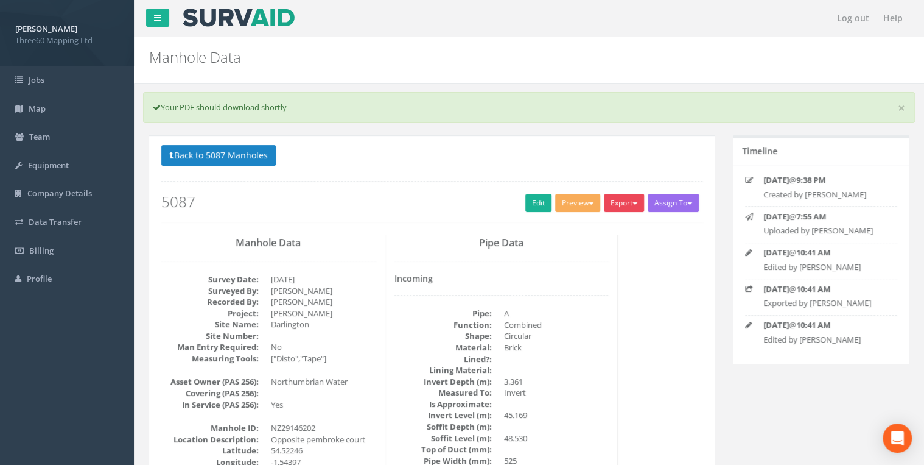
click at [627, 200] on button "Export" at bounding box center [624, 203] width 40 height 18
click at [599, 222] on link "360 Manhole" at bounding box center [599, 228] width 93 height 19
click at [532, 208] on link "Edit" at bounding box center [538, 203] width 26 height 18
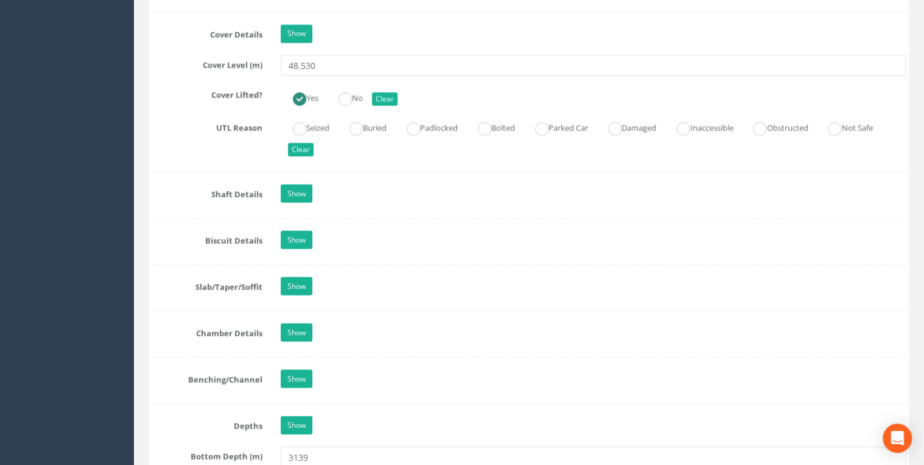
scroll to position [1169, 0]
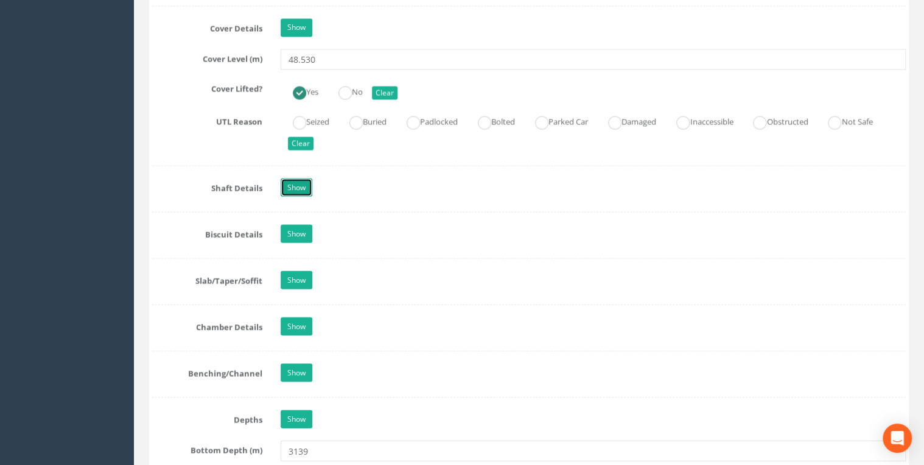
click at [306, 182] on link "Show" at bounding box center [297, 187] width 32 height 18
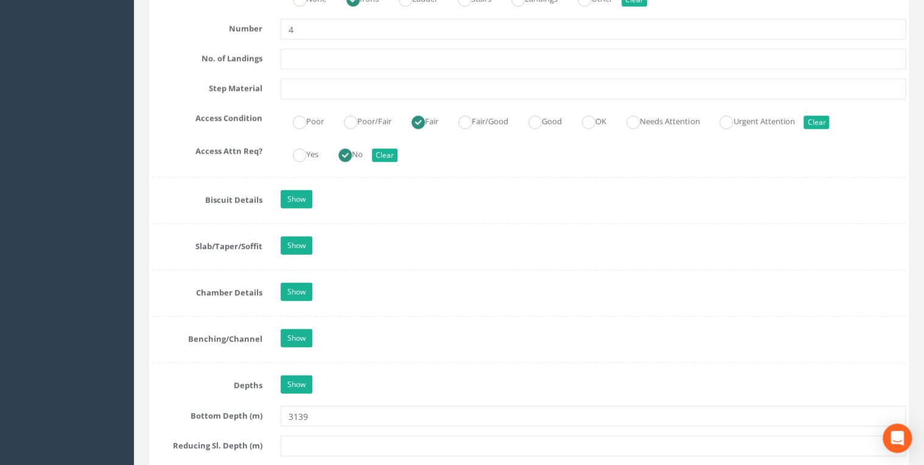
scroll to position [1754, 0]
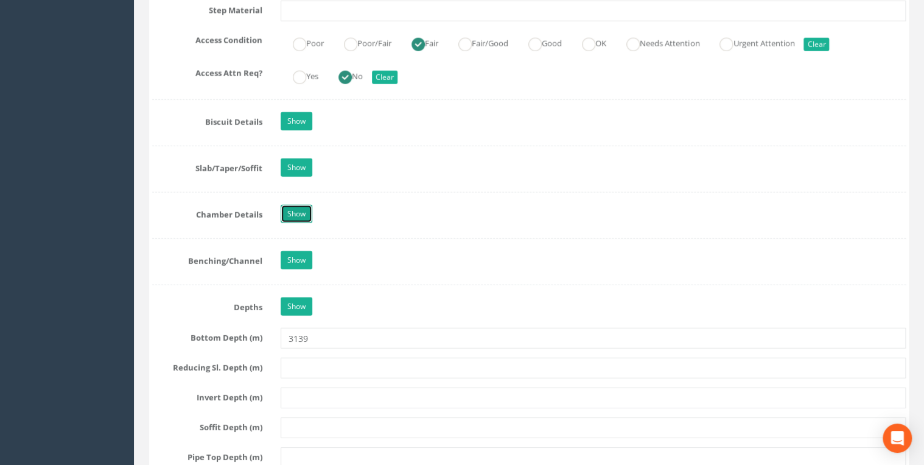
click at [297, 211] on link "Show" at bounding box center [297, 214] width 32 height 18
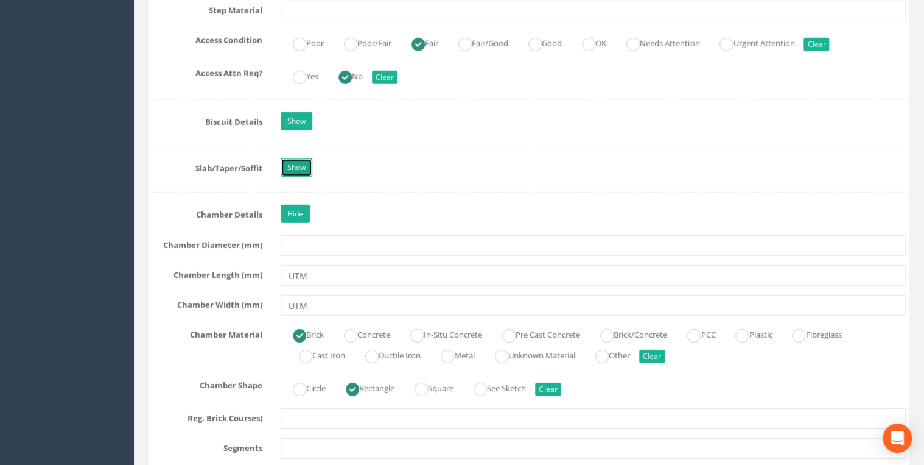
click at [294, 158] on link "Show" at bounding box center [297, 167] width 32 height 18
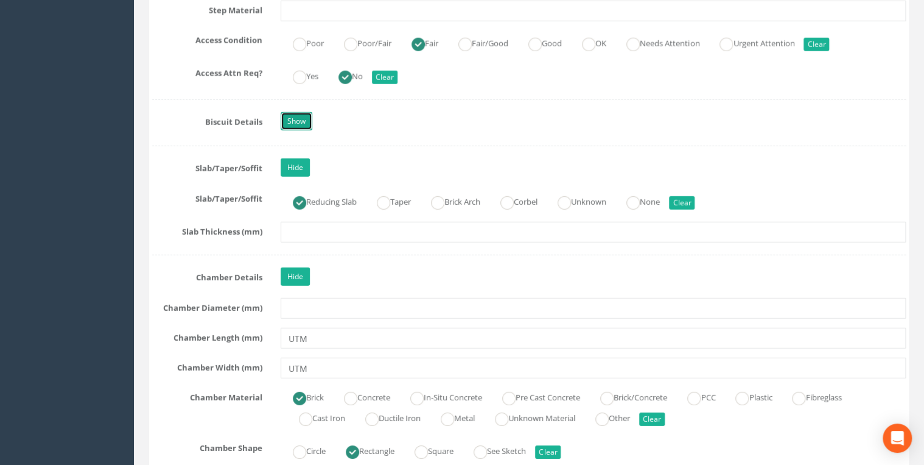
click at [303, 117] on link "Show" at bounding box center [297, 121] width 32 height 18
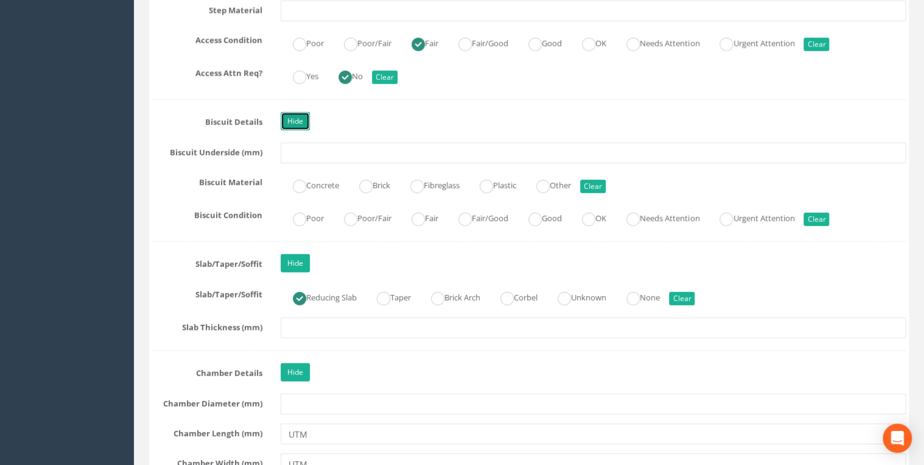
click at [300, 119] on link "Hide" at bounding box center [295, 121] width 29 height 18
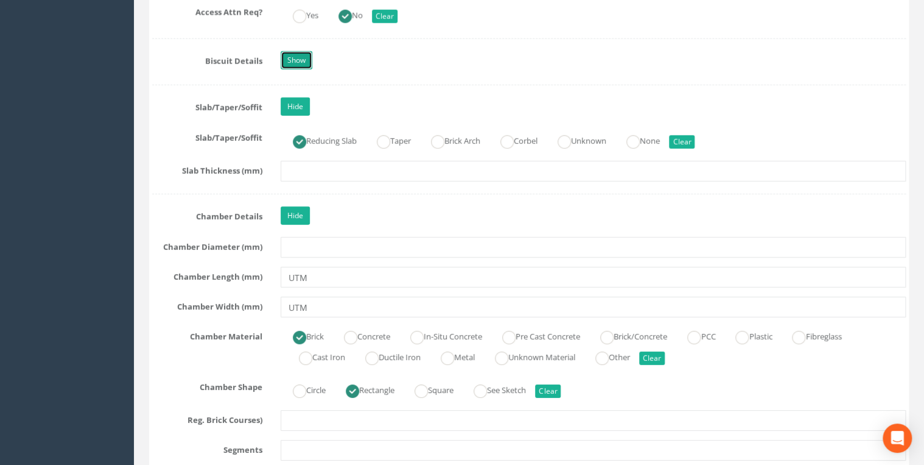
scroll to position [1883, 0]
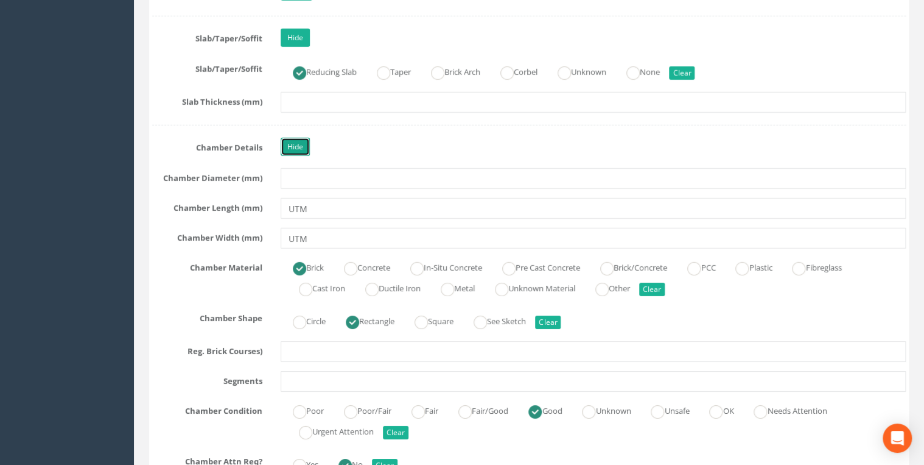
click at [301, 146] on link "Hide" at bounding box center [295, 147] width 29 height 18
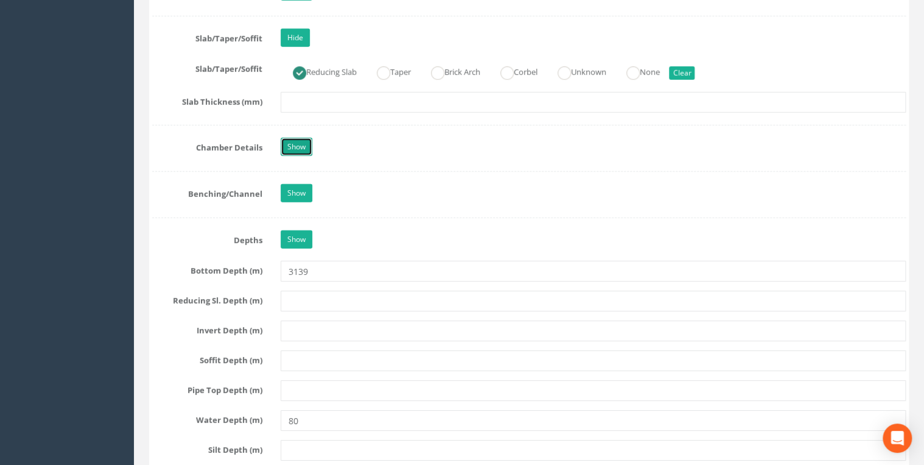
click at [301, 146] on link "Show" at bounding box center [297, 147] width 32 height 18
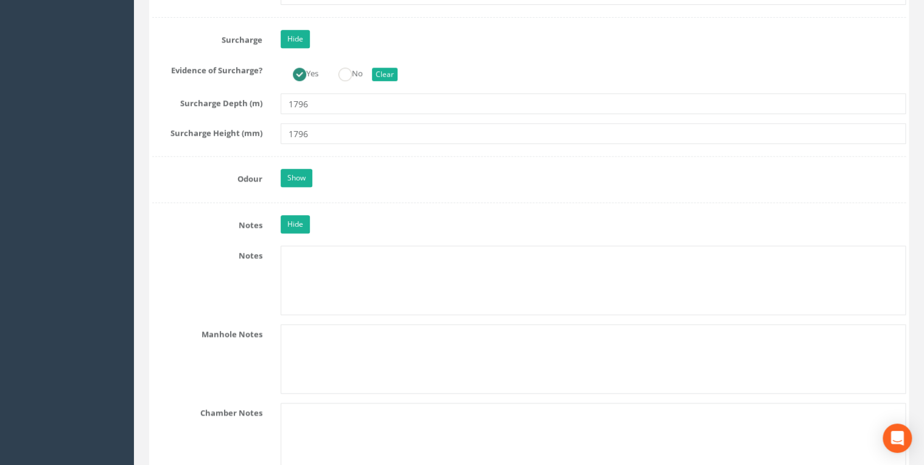
scroll to position [2792, 0]
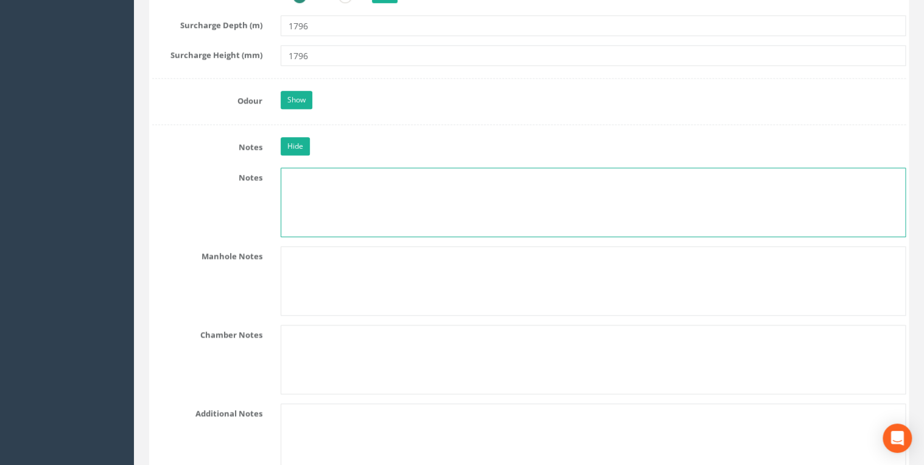
click at [306, 174] on textarea at bounding box center [593, 201] width 625 height 69
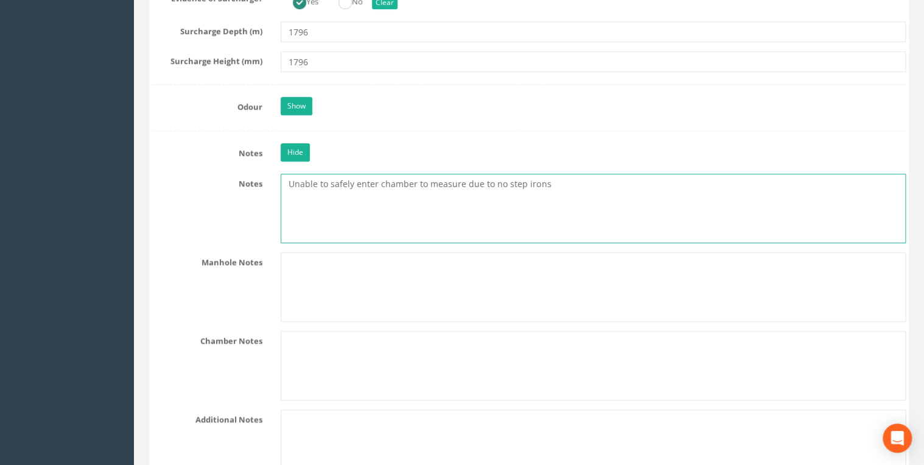
scroll to position [2858, 0]
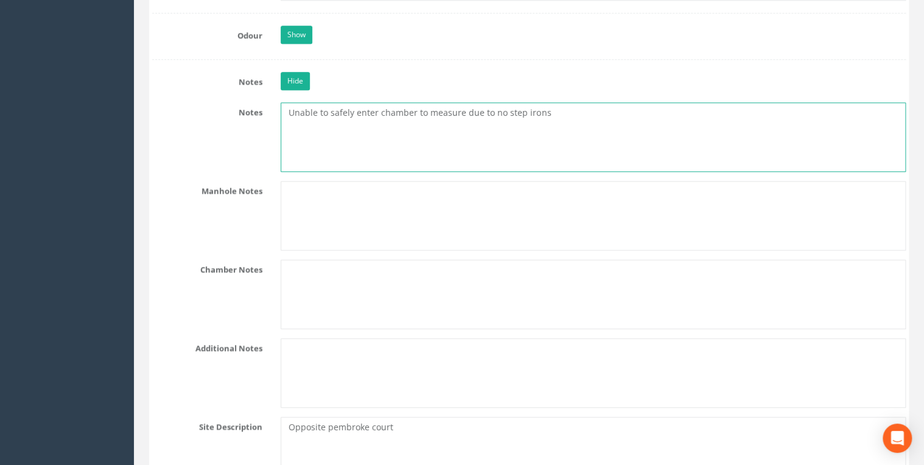
click at [561, 105] on textarea "Unable to safely enter chamber to measure due to no step irons" at bounding box center [593, 136] width 625 height 69
click at [582, 107] on textarea "Unable to safely enter chamber to measure due to no step irons" at bounding box center [593, 136] width 625 height 69
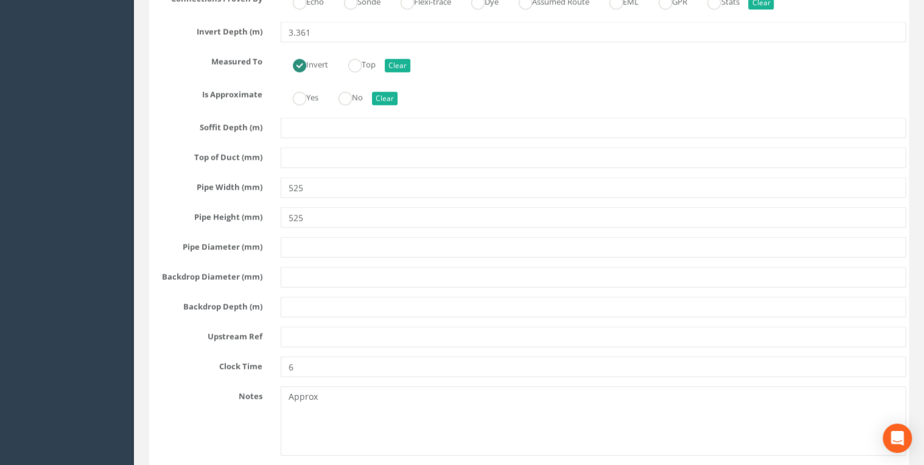
scroll to position [3961, 0]
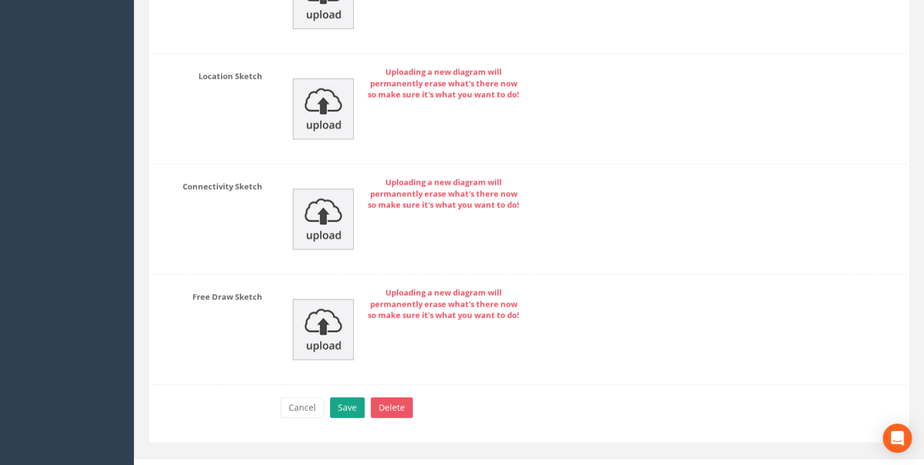
type textarea "Unable to safely enter chamber to measure due to no step irons"
click at [336, 397] on button "Save" at bounding box center [347, 407] width 35 height 21
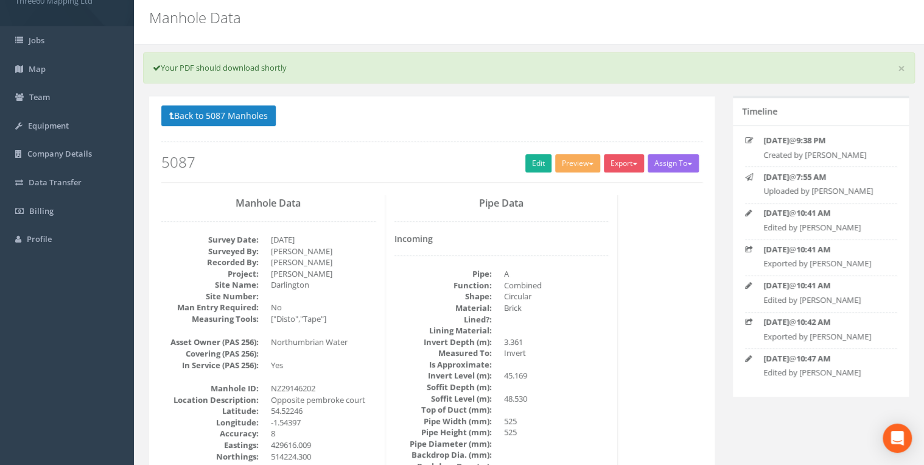
scroll to position [0, 0]
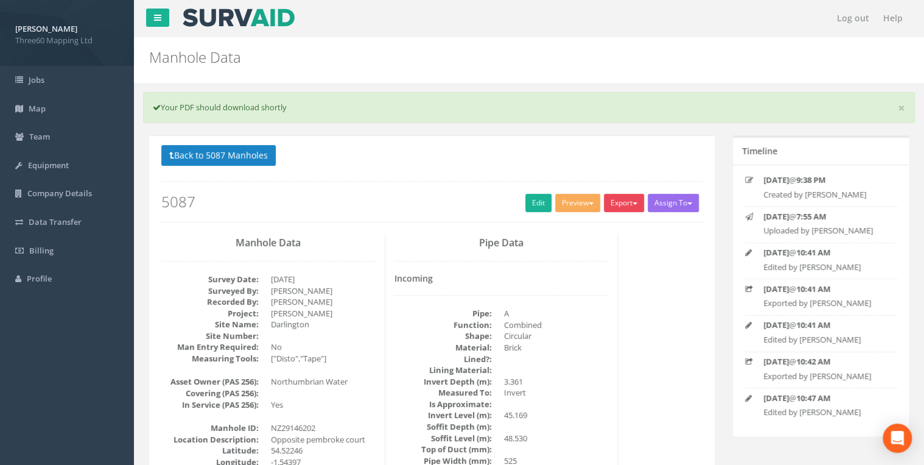
click at [606, 206] on button "Export" at bounding box center [624, 203] width 40 height 18
click at [597, 223] on link "360 Manhole" at bounding box center [599, 228] width 93 height 19
click at [535, 196] on link "Edit" at bounding box center [538, 203] width 26 height 18
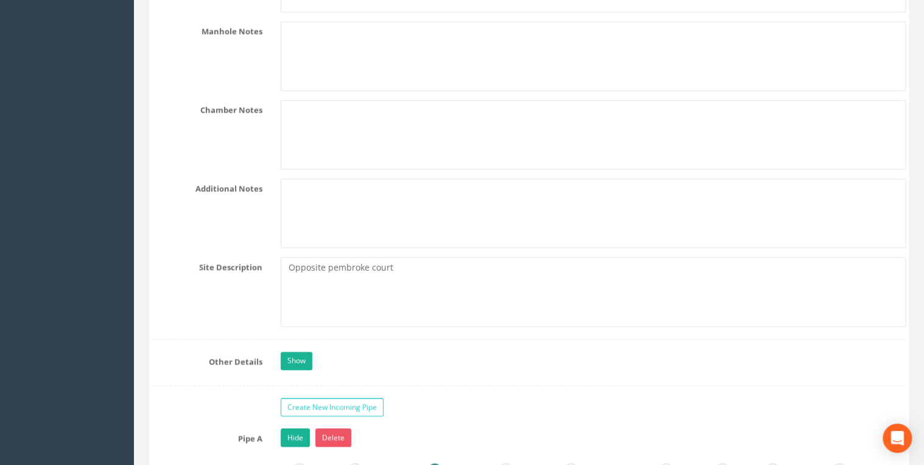
scroll to position [2858, 0]
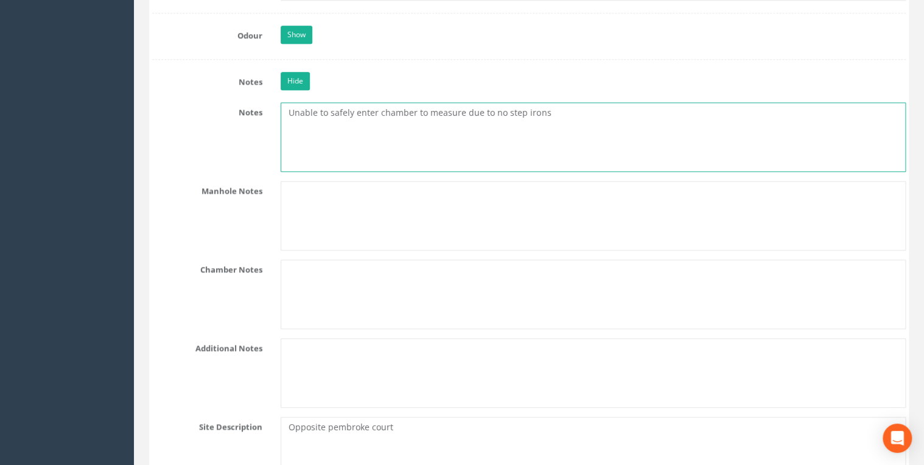
click at [556, 105] on textarea "Unable to safely enter chamber to measure due to no step irons" at bounding box center [593, 136] width 625 height 69
type textarea "Unable to safely enter chamber to measure due to no step irons Pipe size approx…"
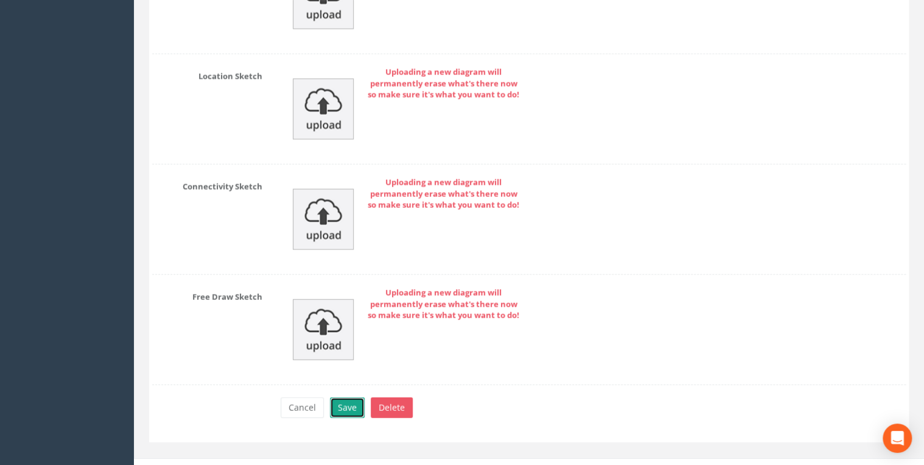
click at [352, 397] on button "Save" at bounding box center [347, 407] width 35 height 21
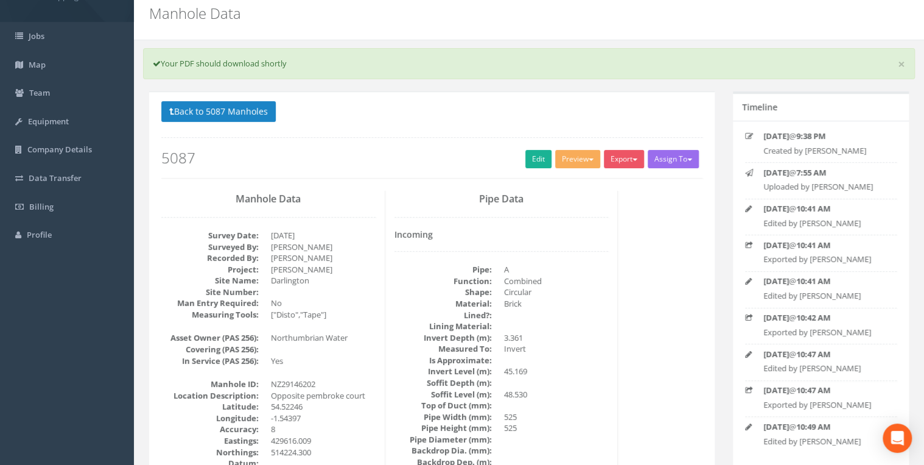
scroll to position [0, 0]
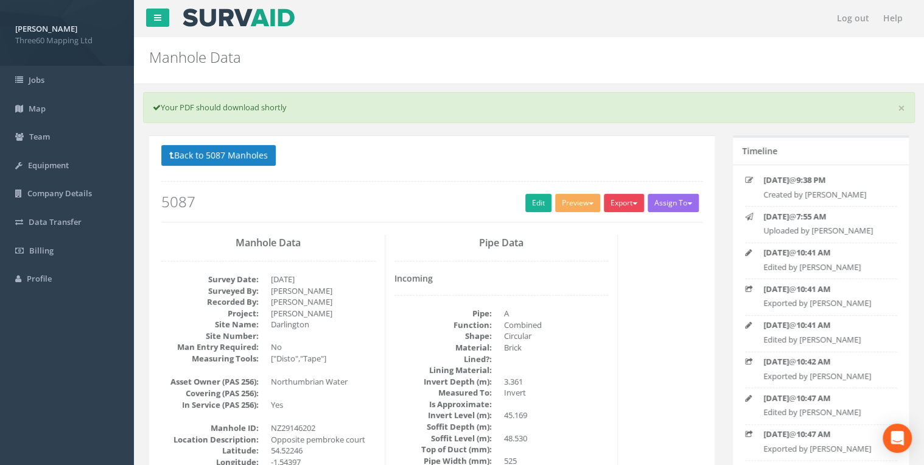
click at [616, 206] on button "Export" at bounding box center [624, 203] width 40 height 18
click at [595, 225] on link "360 Manhole" at bounding box center [599, 228] width 93 height 19
click at [270, 160] on button "Back to 5087 Manholes" at bounding box center [218, 155] width 114 height 21
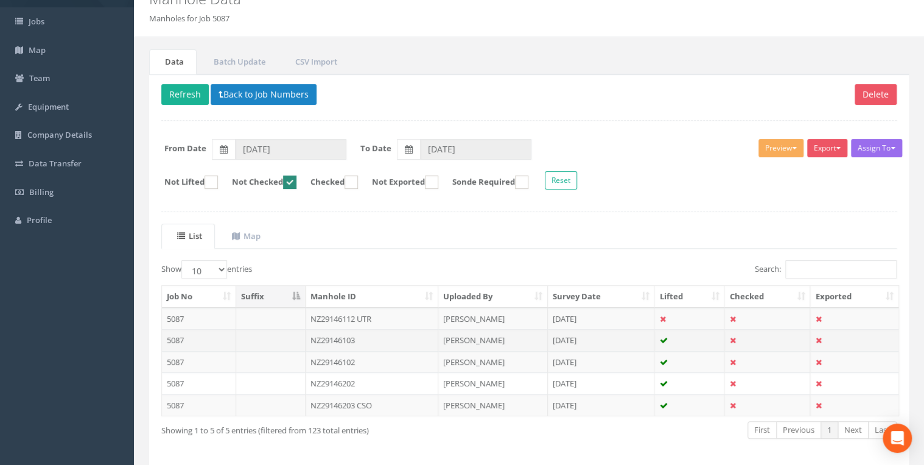
scroll to position [104, 0]
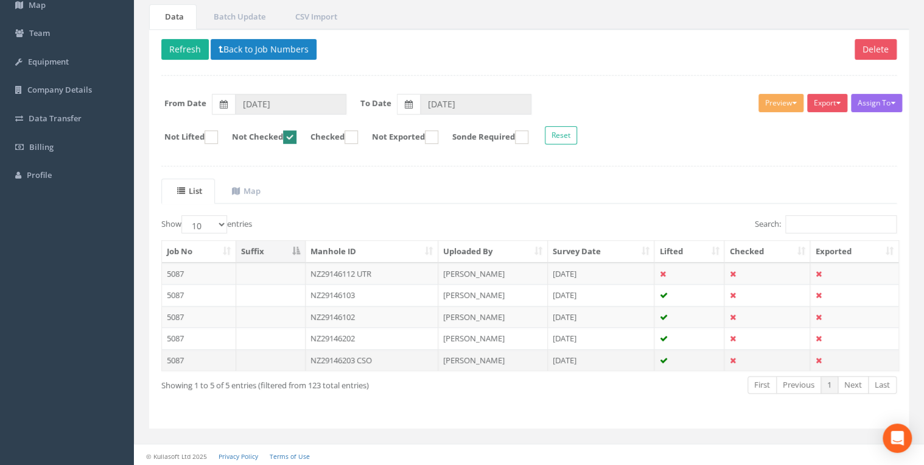
click at [360, 357] on td "NZ29146203 CSO" at bounding box center [372, 360] width 133 height 22
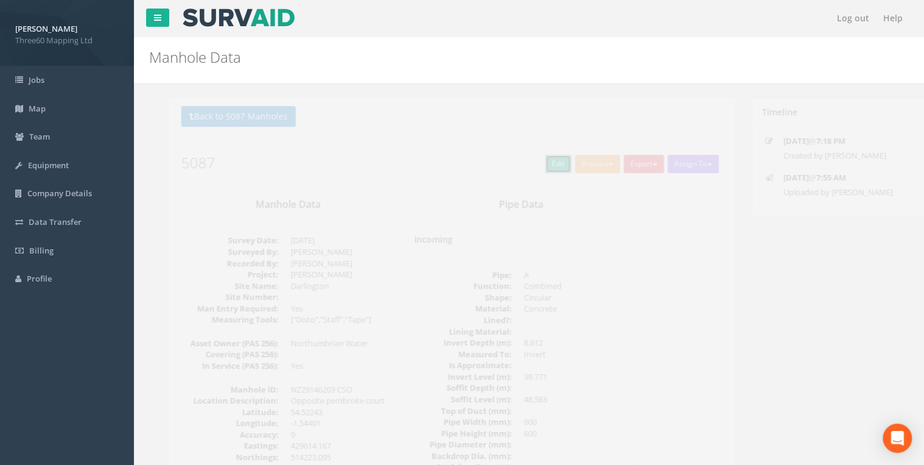
click at [532, 159] on link "Edit" at bounding box center [538, 164] width 26 height 18
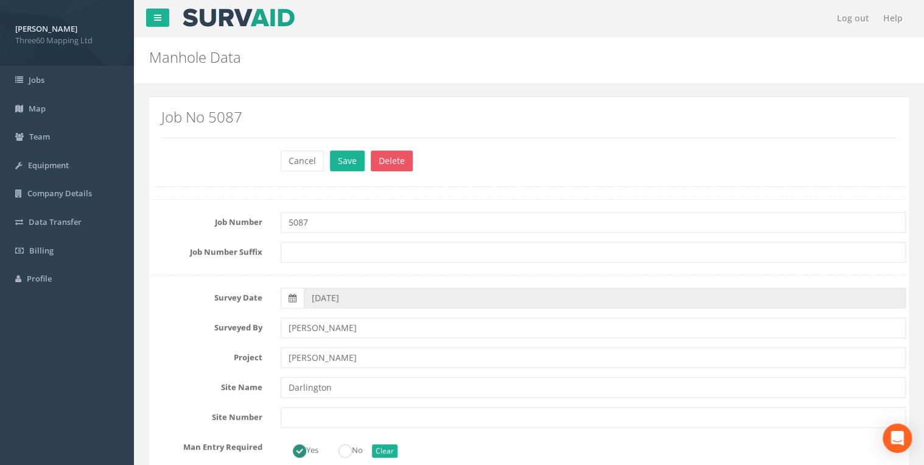
scroll to position [390, 0]
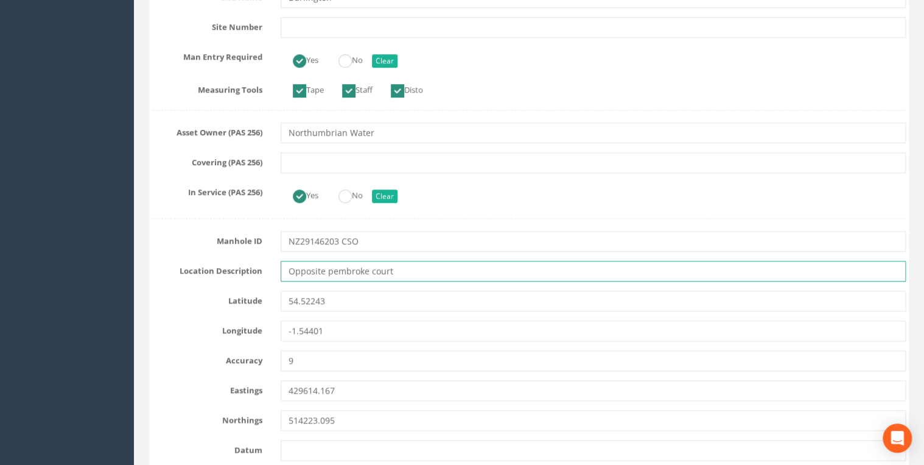
drag, startPoint x: 419, startPoint y: 270, endPoint x: 203, endPoint y: 284, distance: 216.6
click at [464, 261] on input "Opposite pembroke court" at bounding box center [593, 271] width 625 height 21
click at [464, 268] on input "Opposite pembroke court" at bounding box center [593, 271] width 625 height 21
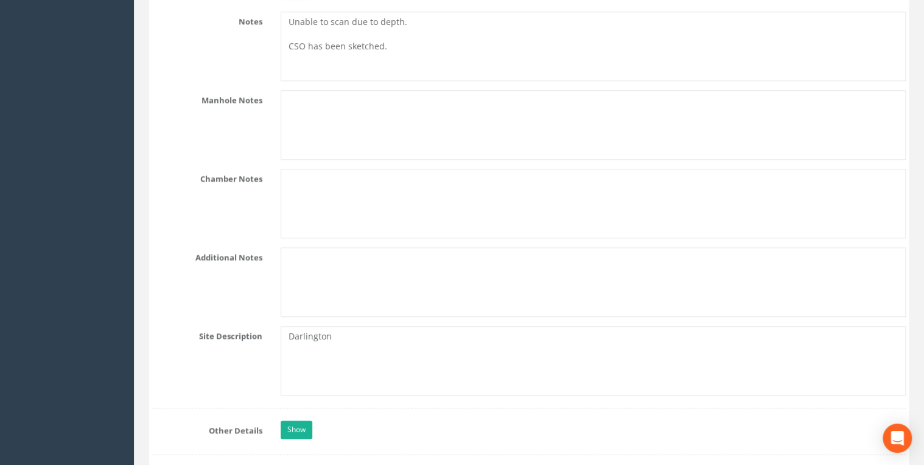
scroll to position [2923, 0]
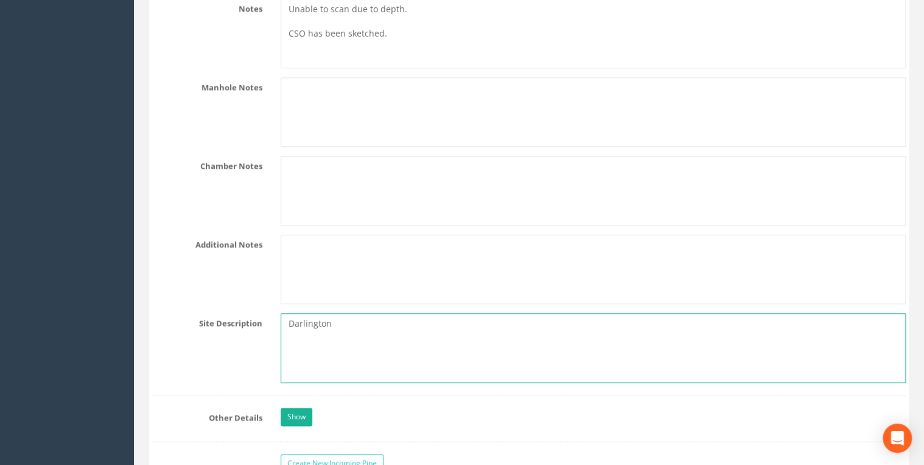
drag, startPoint x: 224, startPoint y: 306, endPoint x: 195, endPoint y: 305, distance: 29.3
click at [195, 313] on div "Site Description [GEOGRAPHIC_DATA]" at bounding box center [529, 347] width 772 height 69
paste textarea "Opposite pembroke court"
type textarea "Opposite pembroke court"
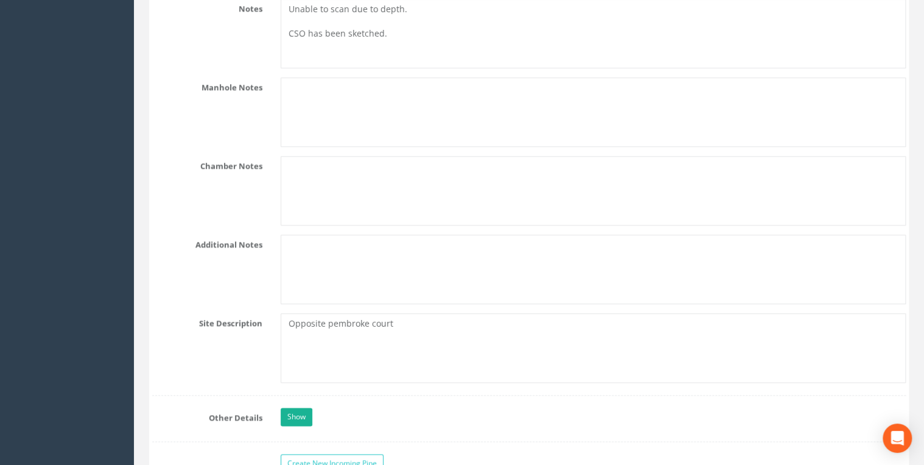
click at [354, 197] on textarea at bounding box center [593, 190] width 625 height 69
click at [323, 113] on textarea at bounding box center [593, 111] width 625 height 69
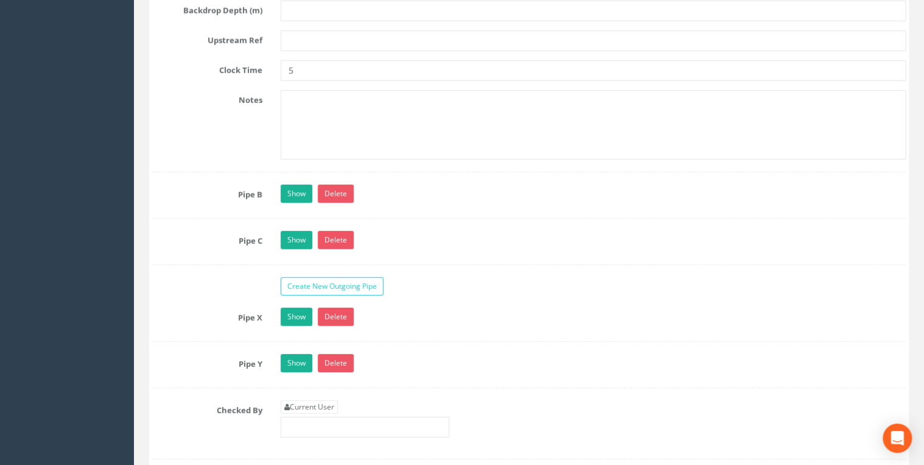
scroll to position [4221, 0]
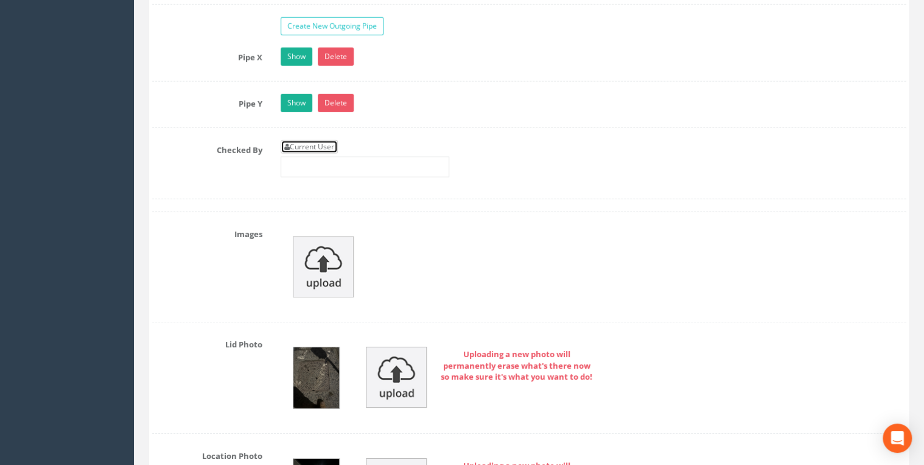
click at [323, 140] on link "Current User" at bounding box center [309, 146] width 57 height 13
type input "[PERSON_NAME]"
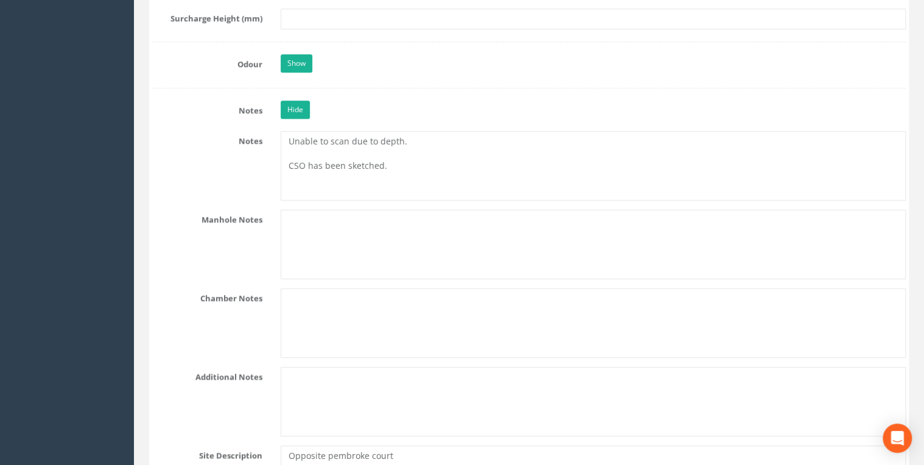
scroll to position [2747, 0]
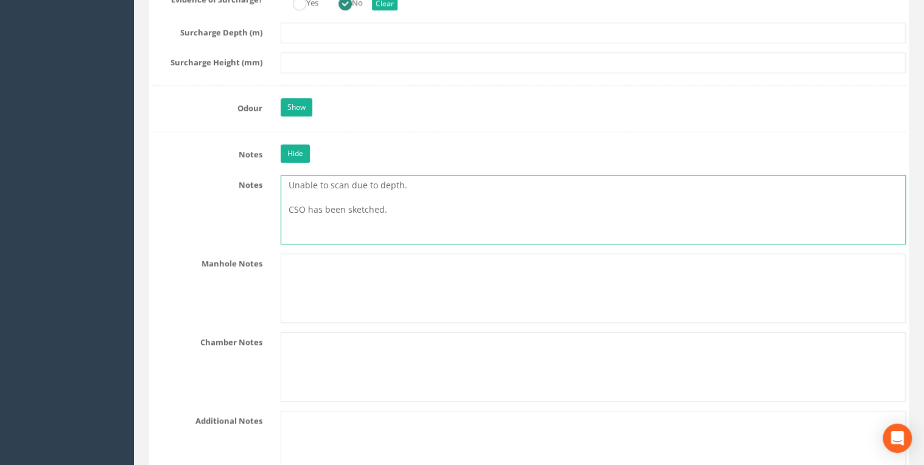
click at [317, 189] on textarea "Unable to scan due to depth. CSO has been sketched." at bounding box center [593, 209] width 625 height 69
click at [407, 196] on textarea "Unable to scan due to depth. CSO has been sketched." at bounding box center [593, 209] width 625 height 69
click at [390, 205] on textarea "Unable to scan due to depth. CSO has been sketched. Pictures for Pipe F, Z" at bounding box center [593, 209] width 625 height 69
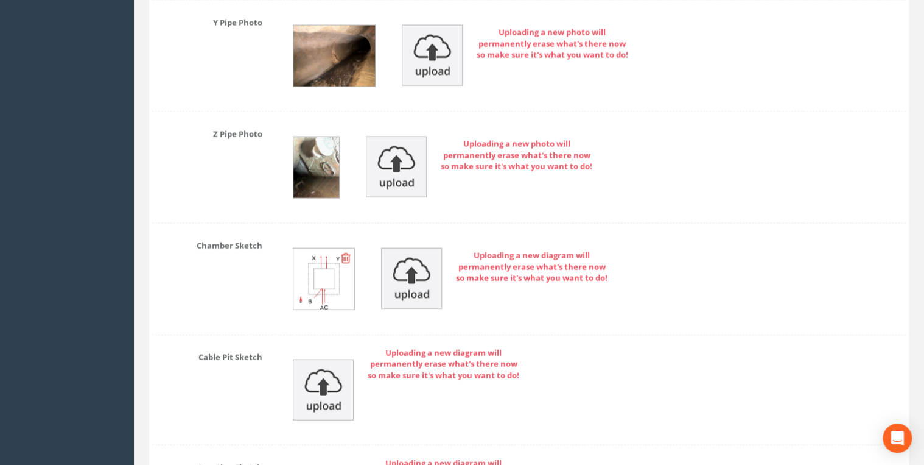
scroll to position [6254, 0]
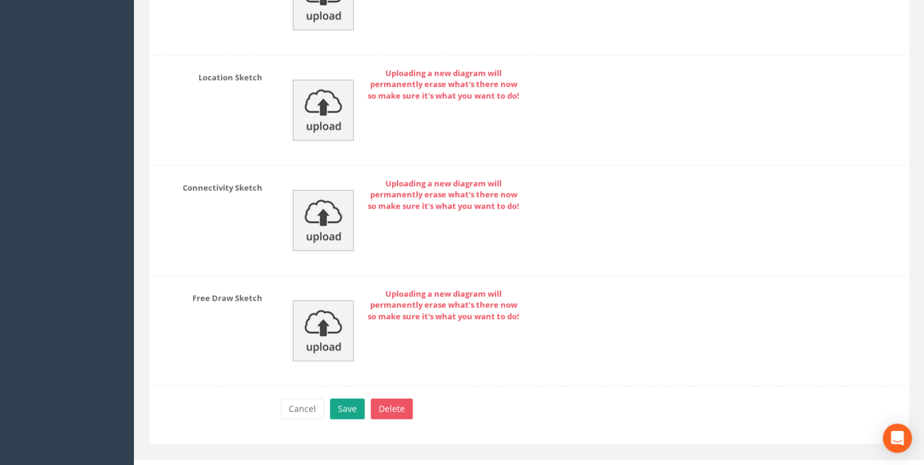
type textarea "Unable to scan due to depth. CSO has been sketched. Pictures for Pipe F, Z refe…"
click at [353, 398] on button "Save" at bounding box center [347, 408] width 35 height 21
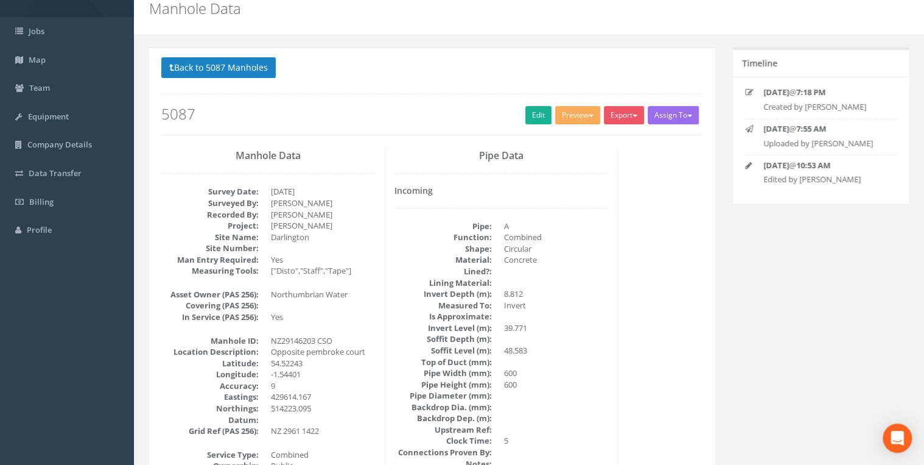
scroll to position [0, 0]
